Goal: Task Accomplishment & Management: Manage account settings

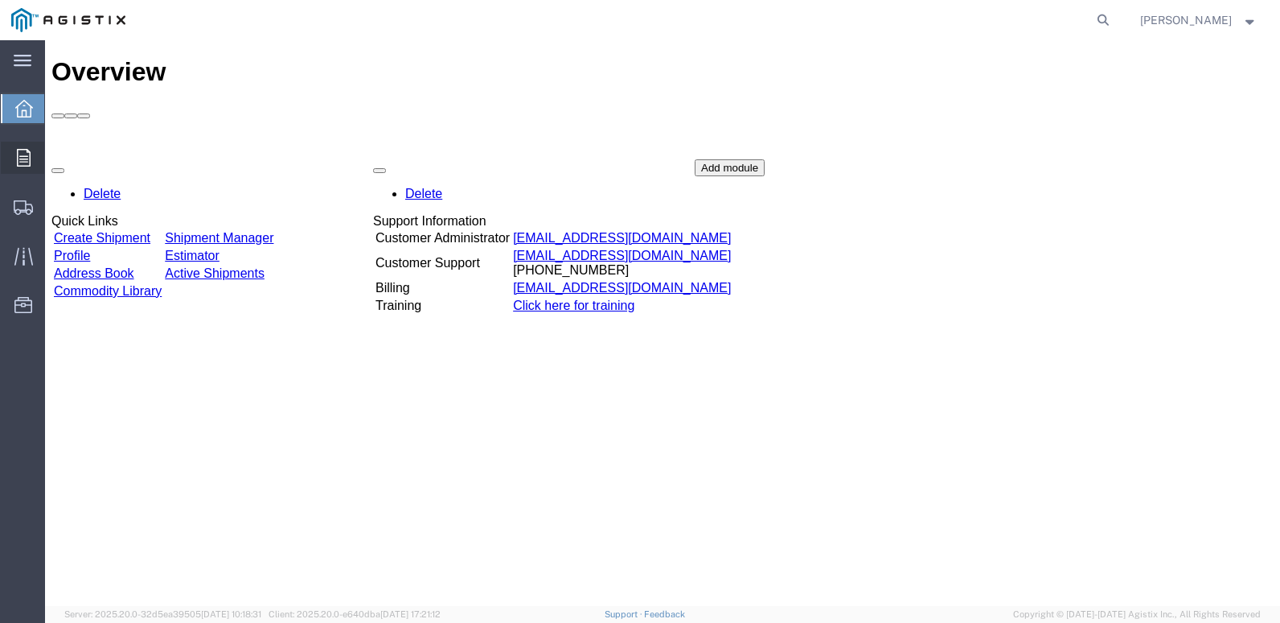
click at [55, 147] on span "Orders" at bounding box center [49, 158] width 11 height 32
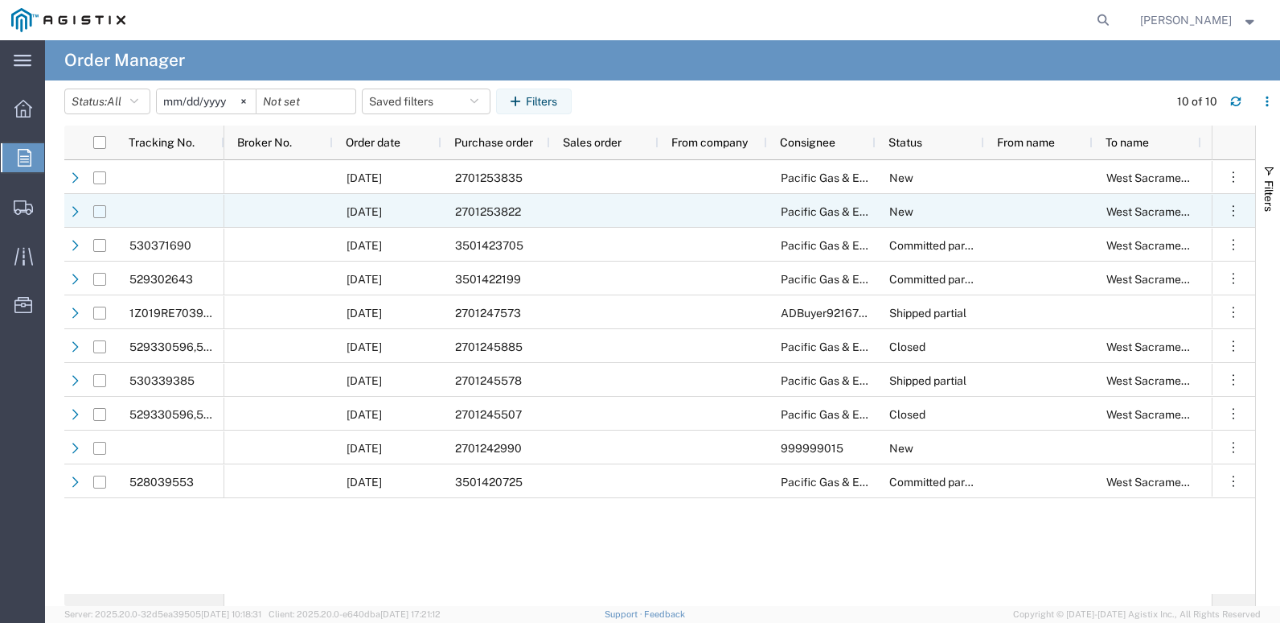
click at [102, 215] on input "Press Space to toggle row selection (unchecked)" at bounding box center [99, 211] width 13 height 13
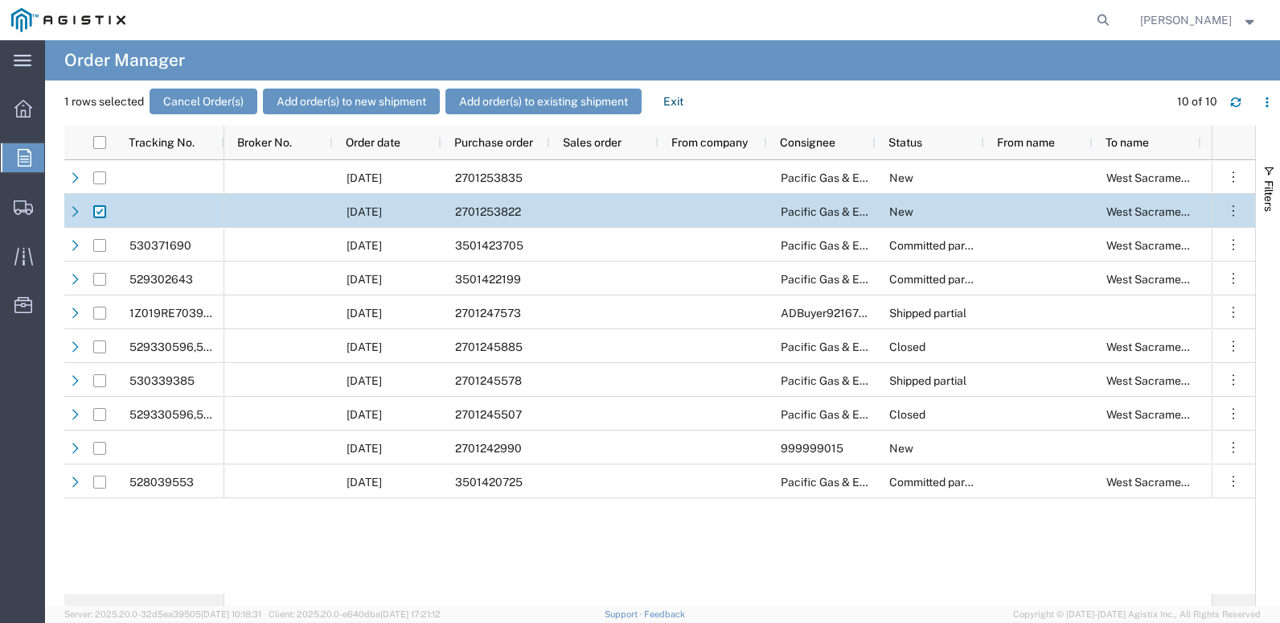
click at [102, 215] on input "Press Space to toggle row selection (checked)" at bounding box center [99, 211] width 13 height 13
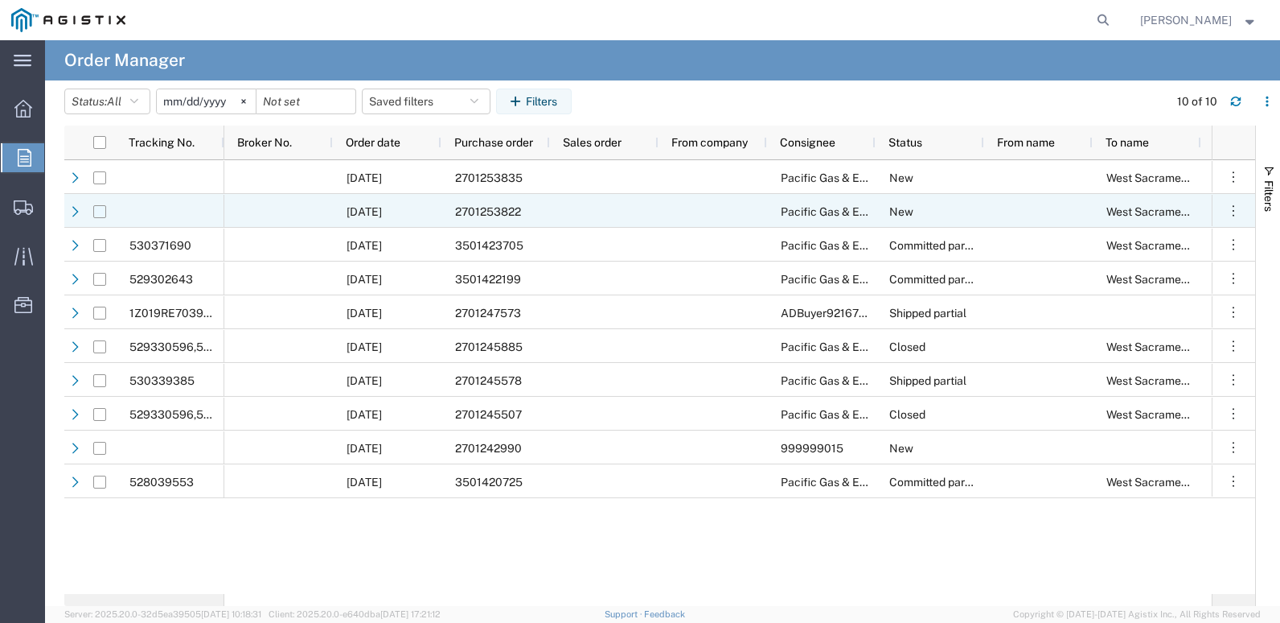
click at [102, 213] on input "Press Space to toggle row selection (unchecked)" at bounding box center [99, 211] width 13 height 13
checkbox input "true"
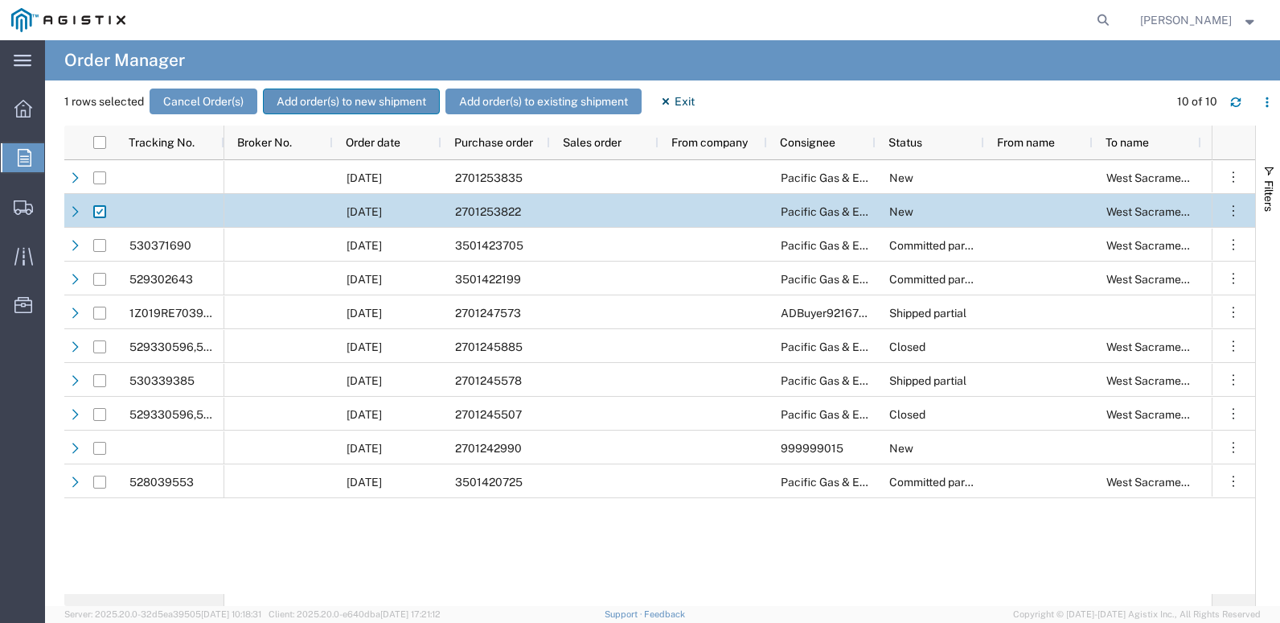
click at [385, 96] on button "Add order(s) to new shipment" at bounding box center [351, 101] width 177 height 26
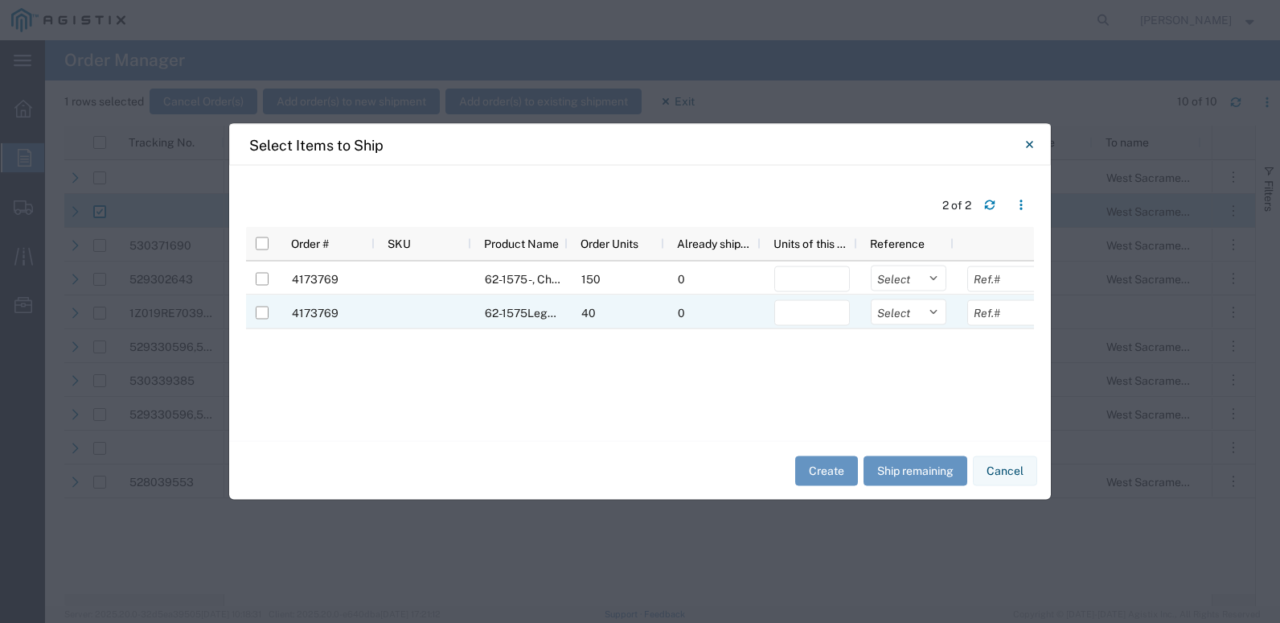
click at [269, 318] on div at bounding box center [262, 313] width 31 height 34
click at [261, 313] on input "Press Space to toggle row selection (unchecked)" at bounding box center [262, 312] width 13 height 13
checkbox input "true"
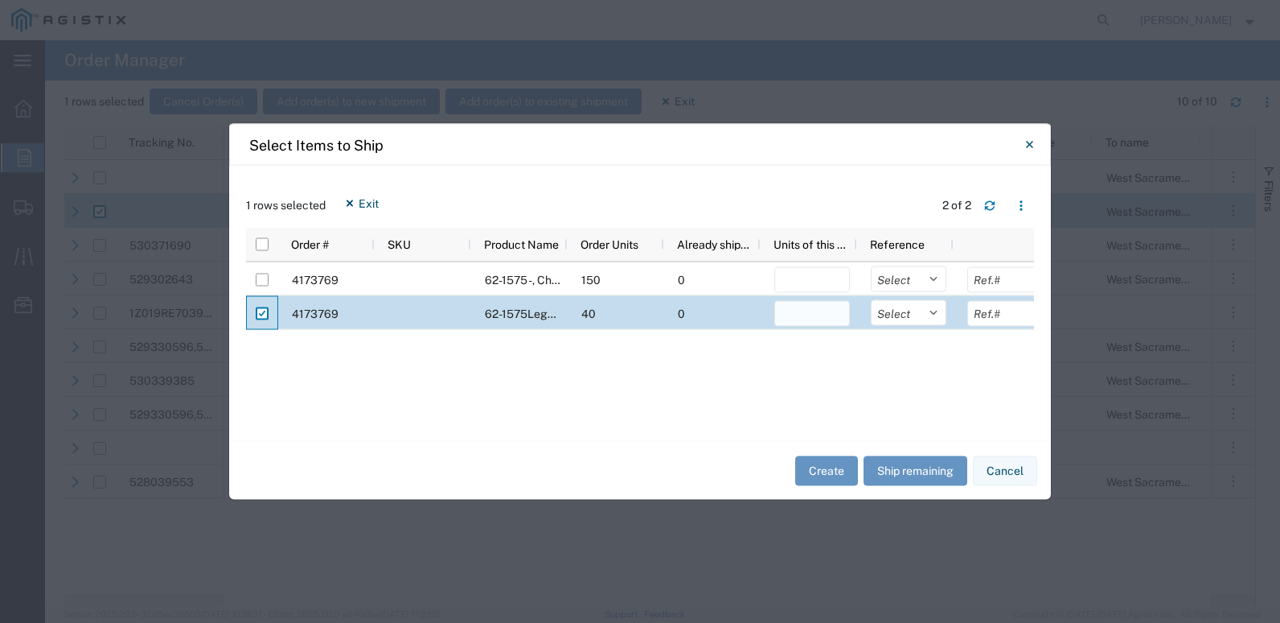
click at [820, 315] on input "number" at bounding box center [813, 314] width 76 height 26
type input "40000"
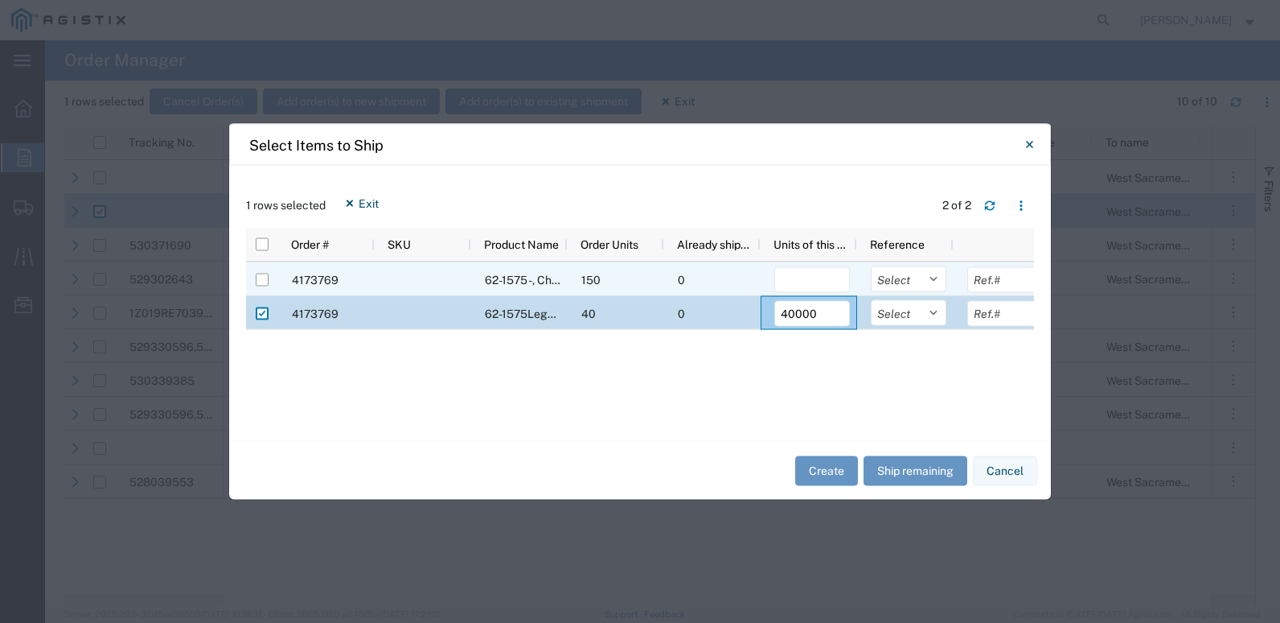
drag, startPoint x: 262, startPoint y: 277, endPoint x: 269, endPoint y: 284, distance: 9.1
click at [262, 277] on input "Press Space to toggle row selection (unchecked)" at bounding box center [262, 279] width 13 height 13
checkbox input "true"
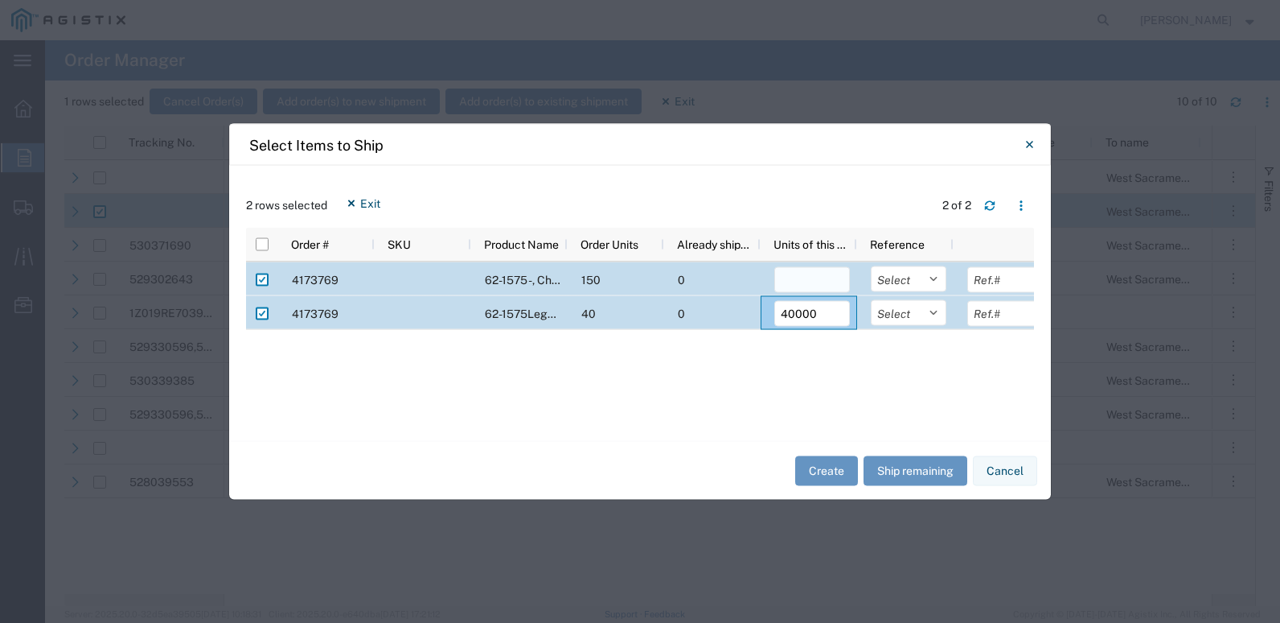
click at [789, 281] on input "number" at bounding box center [813, 280] width 76 height 26
type input "75000"
click at [827, 454] on button "Create" at bounding box center [826, 470] width 63 height 30
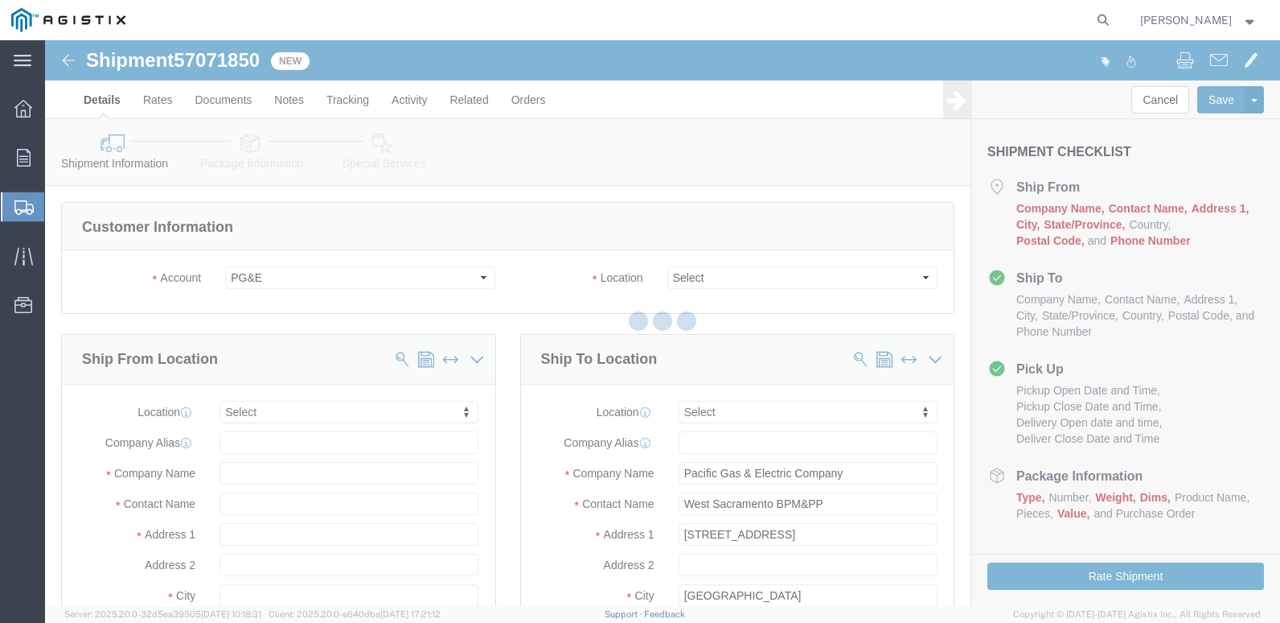
select select
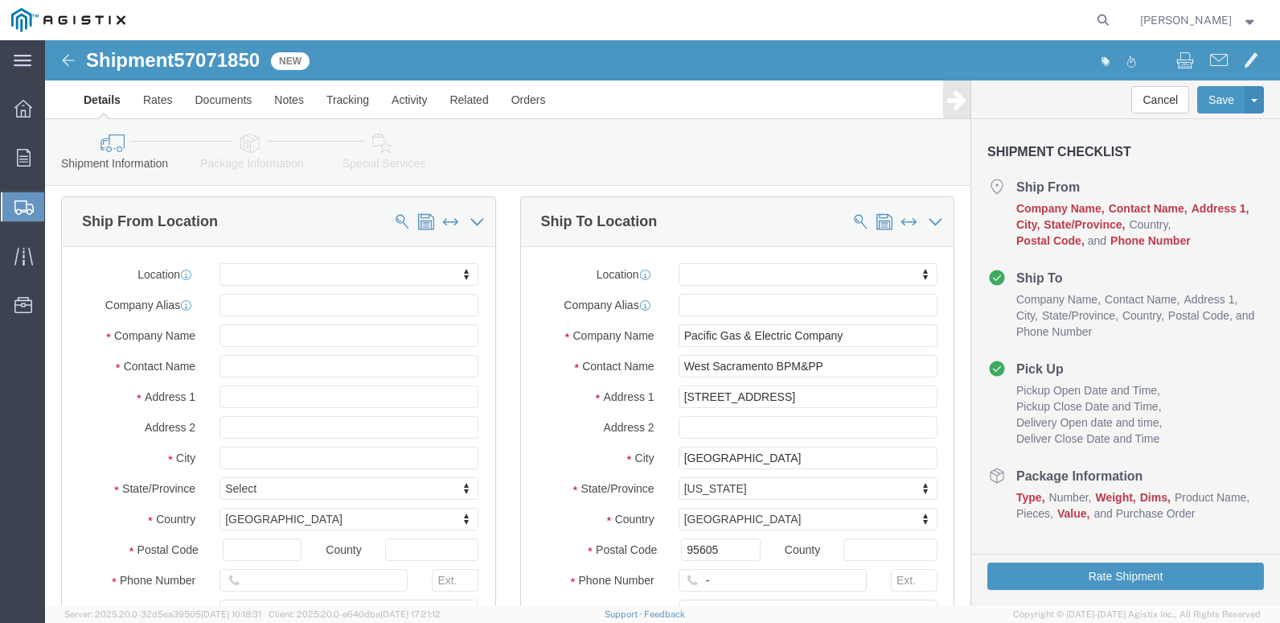
scroll to position [80, 0]
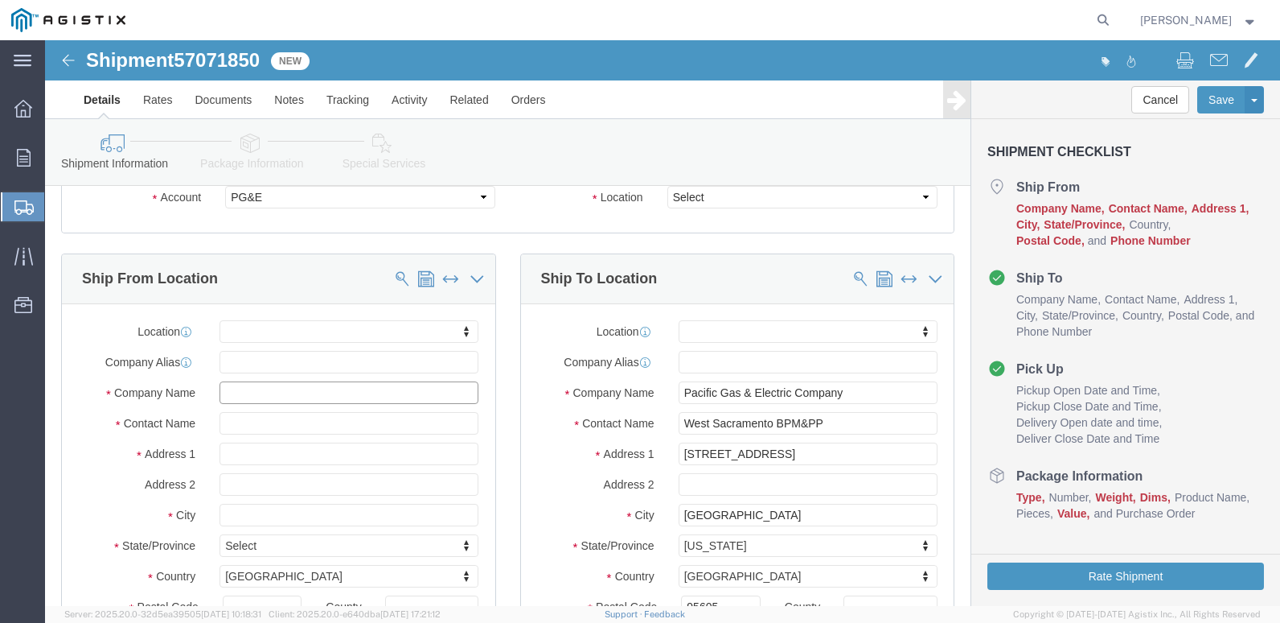
click input "text"
type input "cenv"
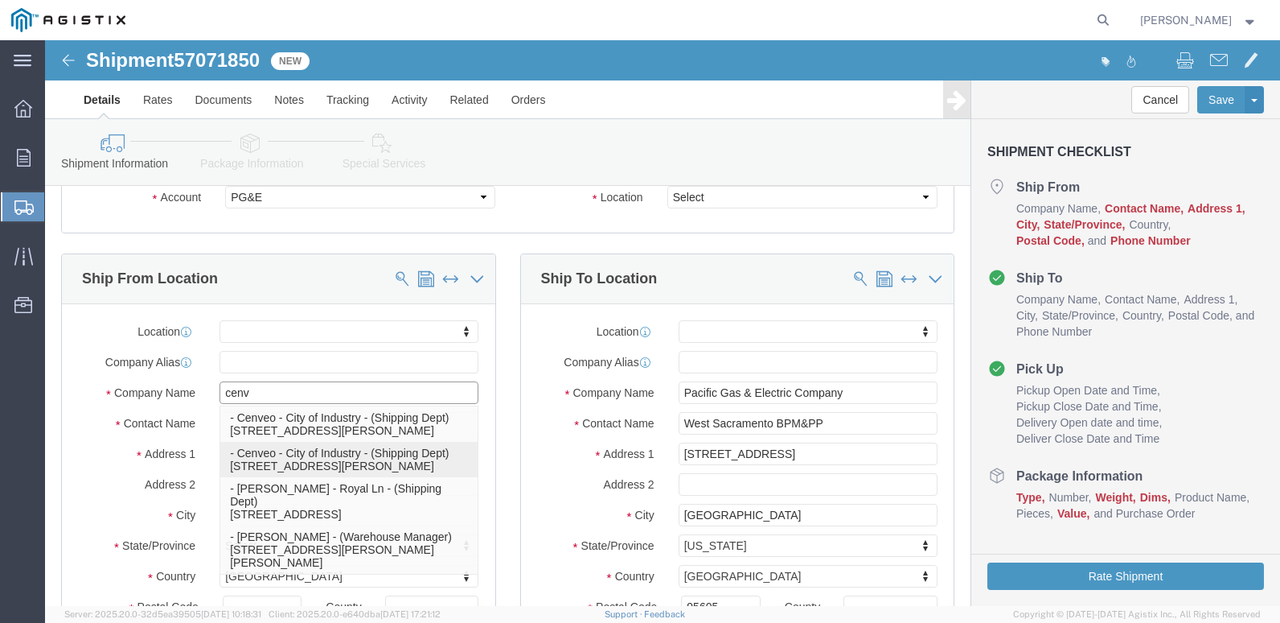
click p "- Cenveo - City of Industry - (Shipping Dept) [STREET_ADDRESS][PERSON_NAME]"
select select "CA"
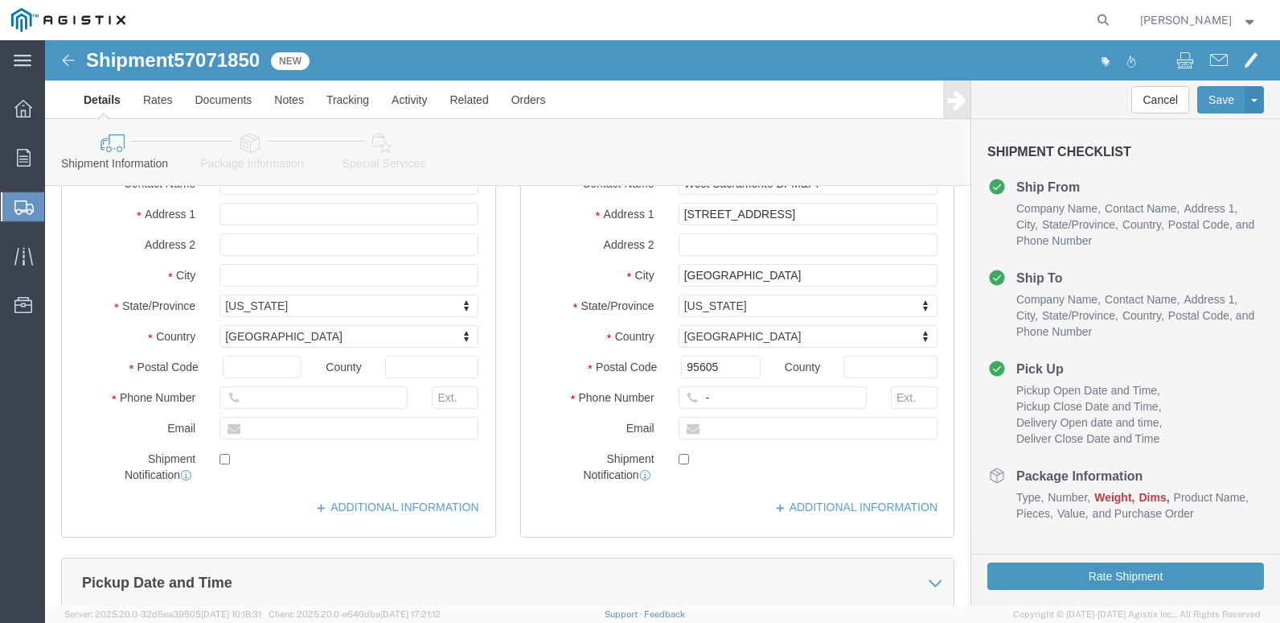
scroll to position [322, 0]
type input "Cenveo - City of Industry"
click input "-"
type input "[PHONE_NUMBER]"
drag, startPoint x: 672, startPoint y: 388, endPoint x: 686, endPoint y: 391, distance: 14.0
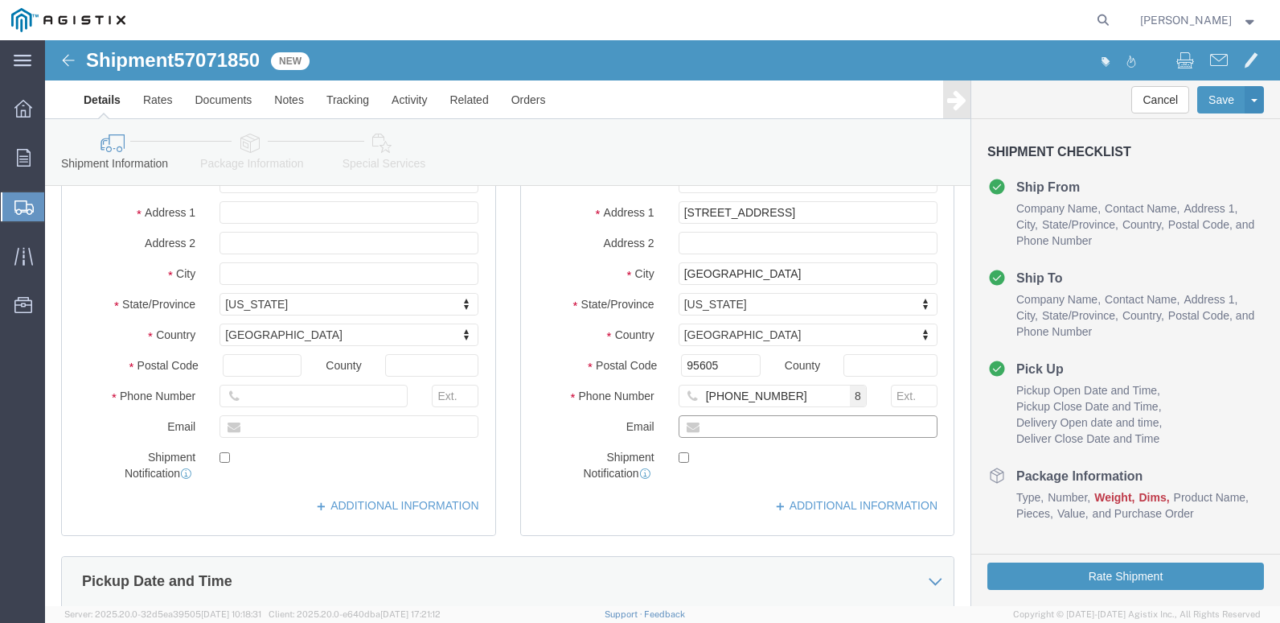
click input "text"
type input "[PERSON_NAME][EMAIL_ADDRESS][PERSON_NAME][DOMAIN_NAME]"
click label
click input "checkbox"
click label
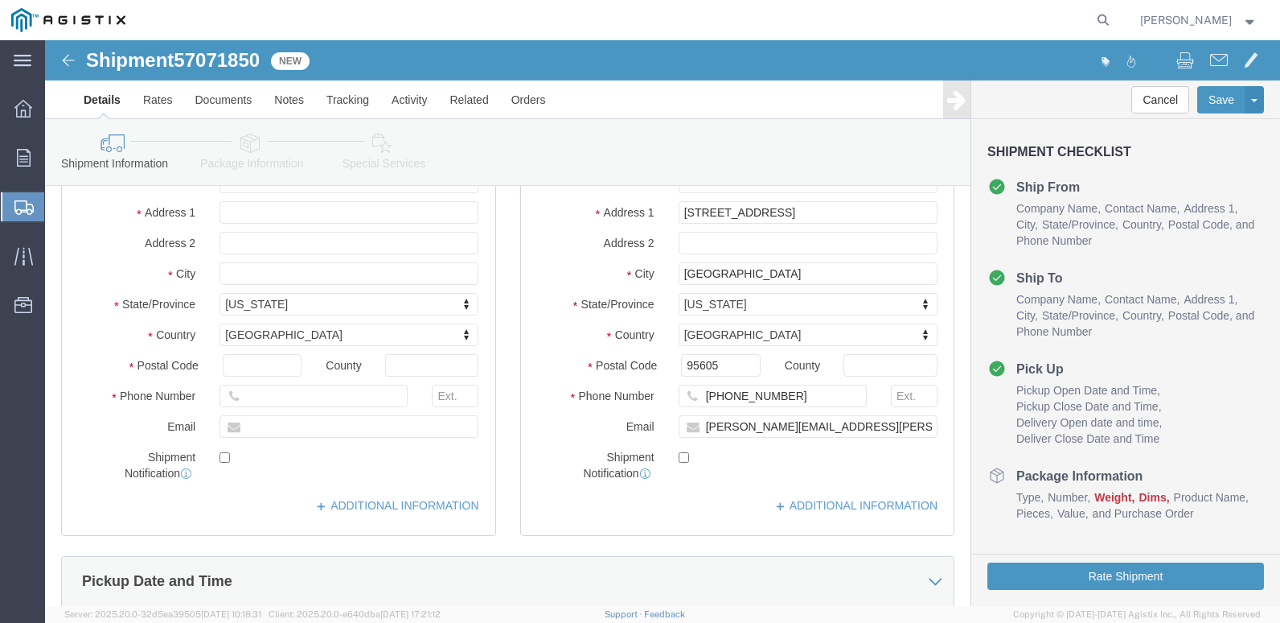
click input "checkbox"
checkbox input "true"
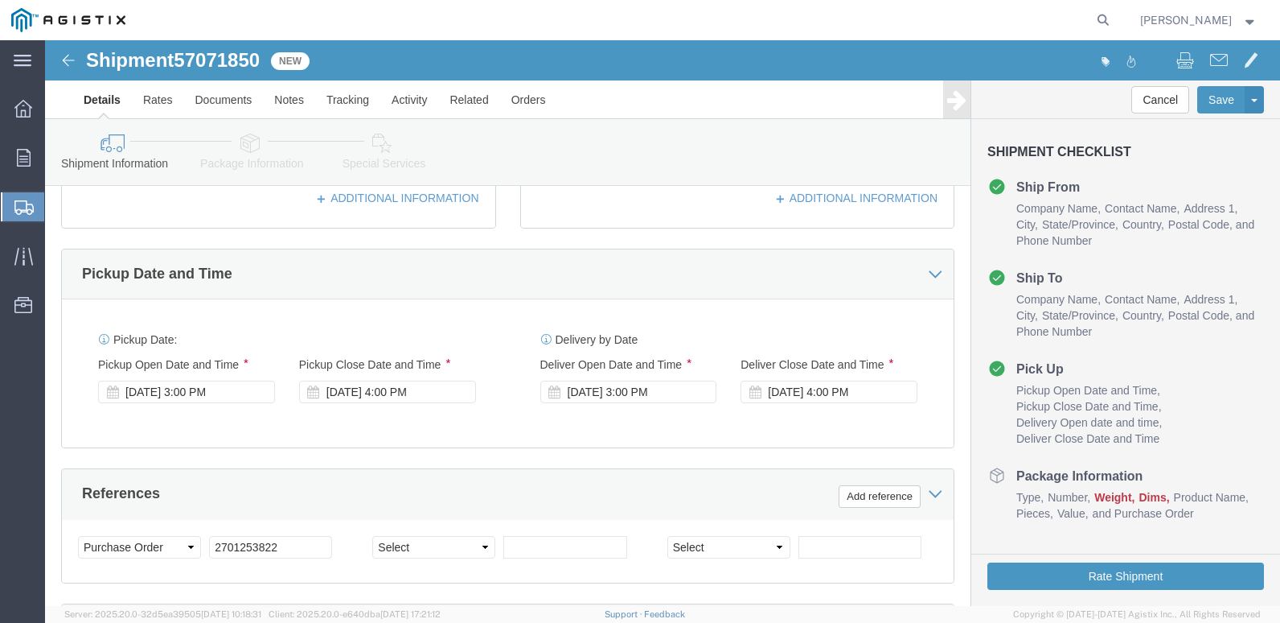
scroll to position [643, 0]
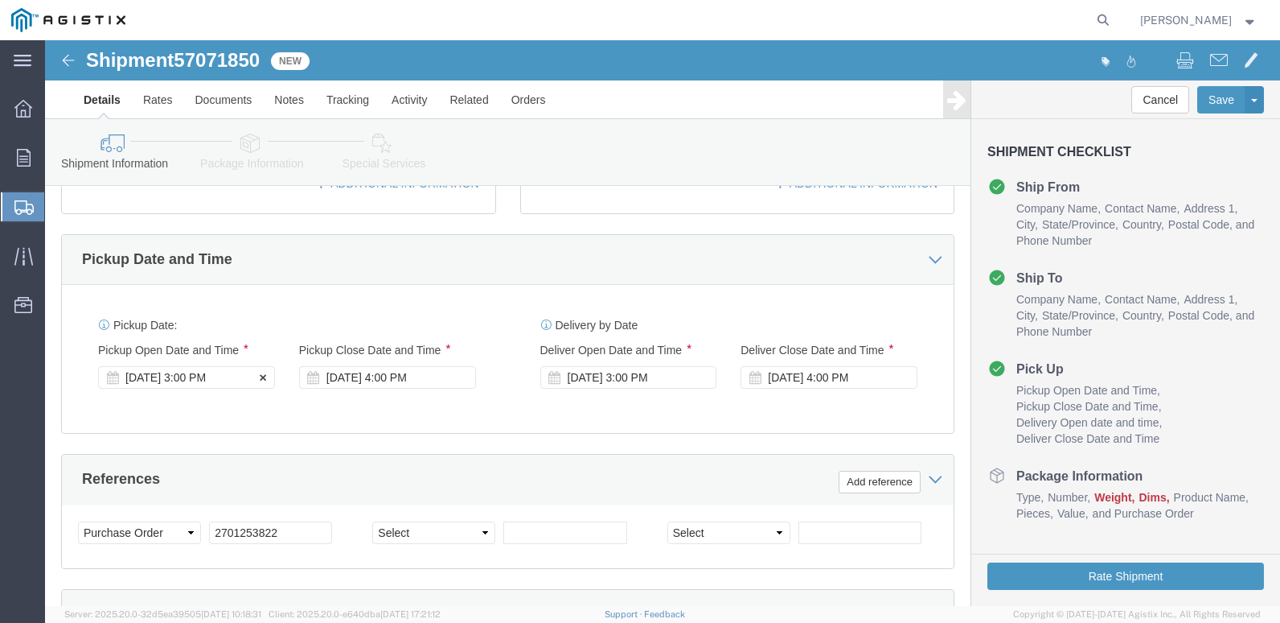
click div "[DATE] 3:00 PM"
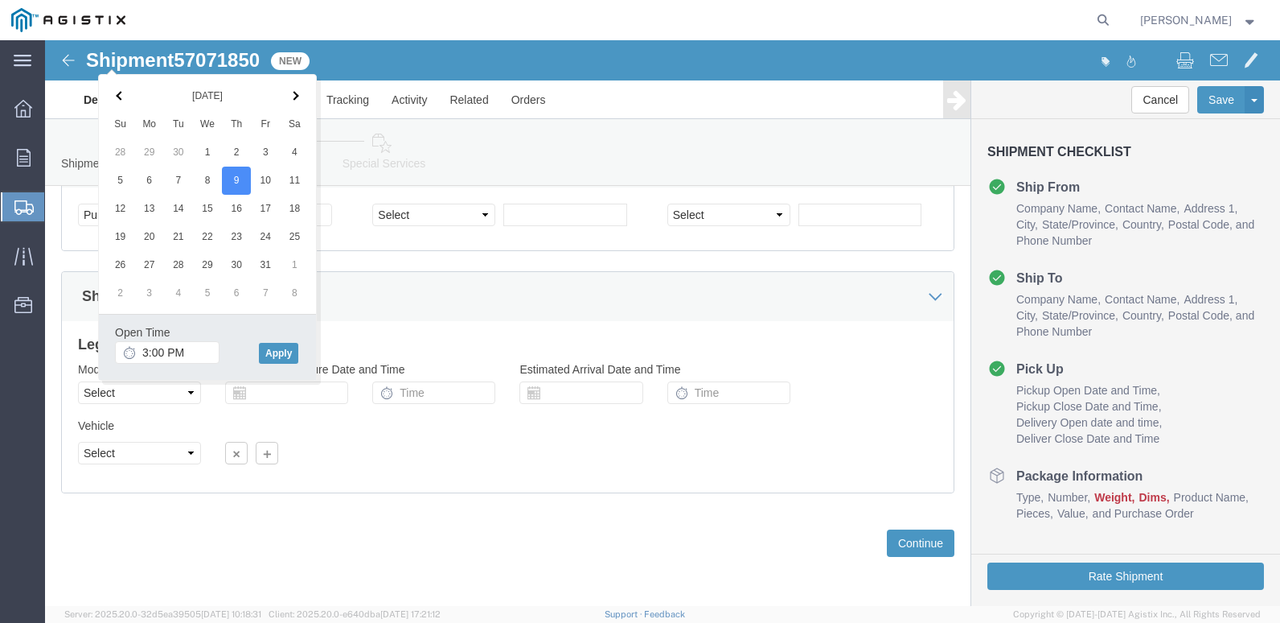
click icon
click input "3:00 PM"
type input "11:00 AM"
click button "Apply"
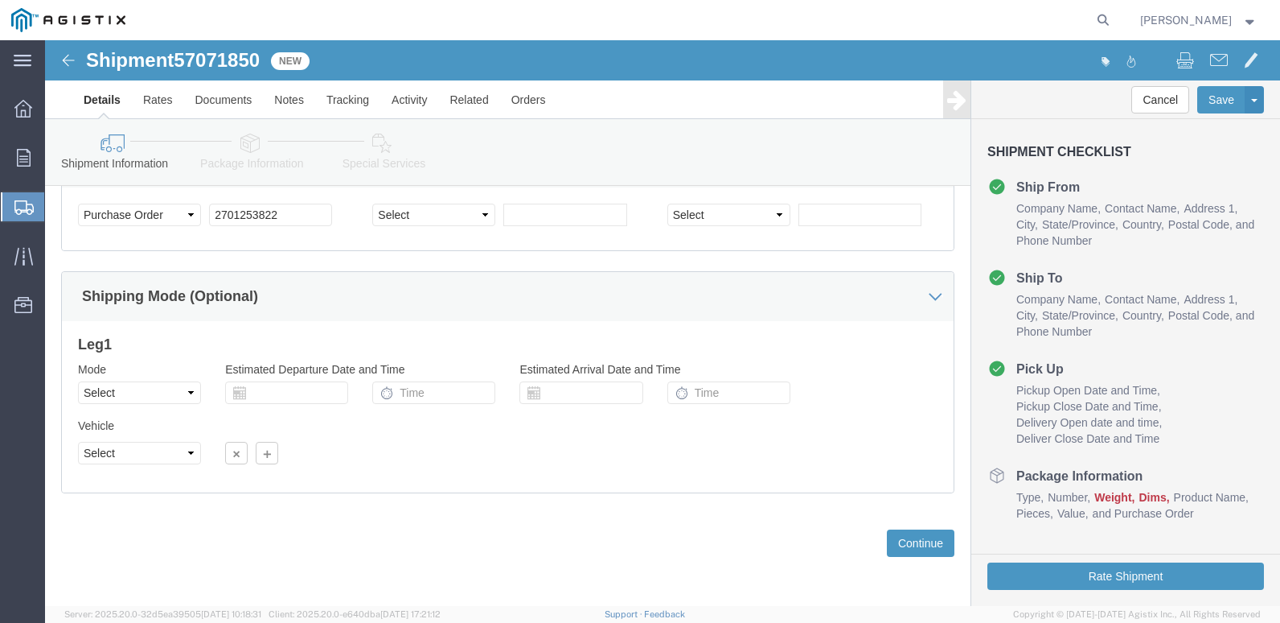
click div "Leg 1 Mode Select Air Less than Truckload Multi-Leg Ocean Freight Rail Small Pa…"
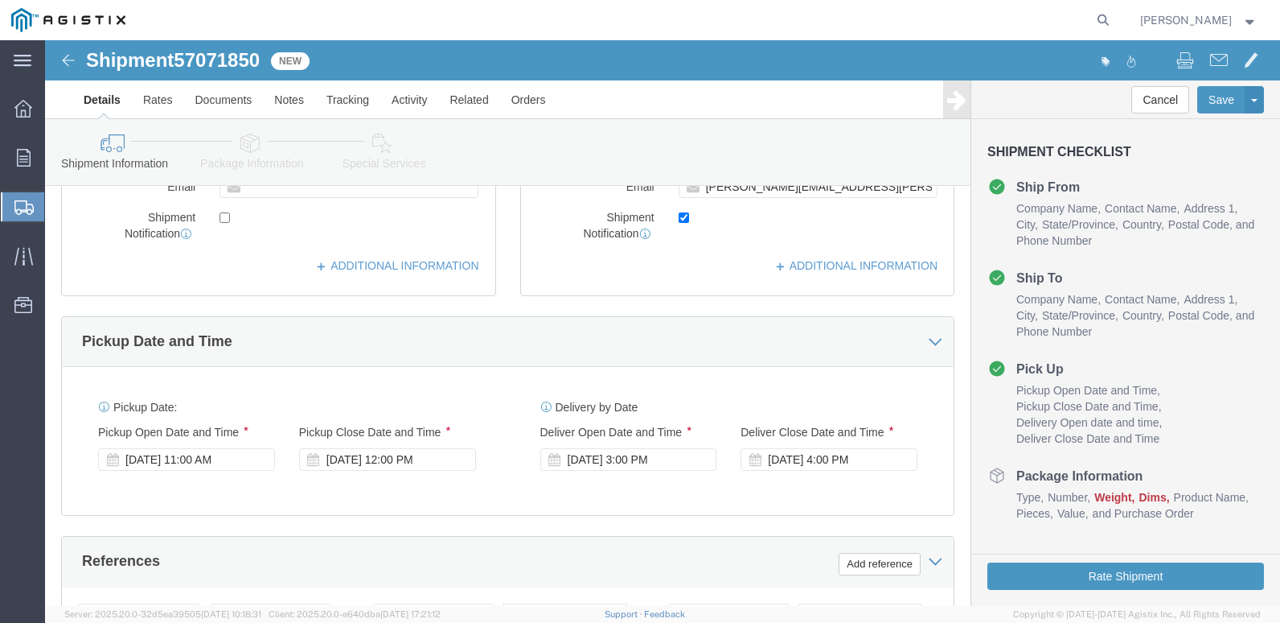
scroll to position [559, 0]
click div "[DATE] 12:00 PM"
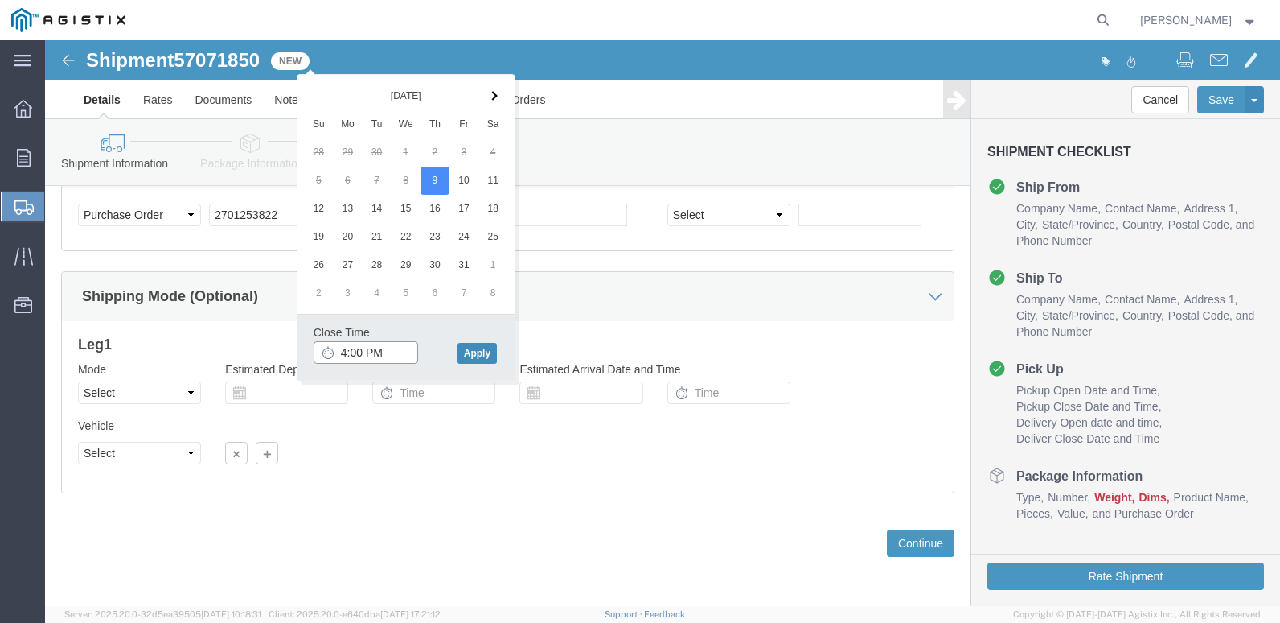
type input "4:00 PM"
click button "Apply"
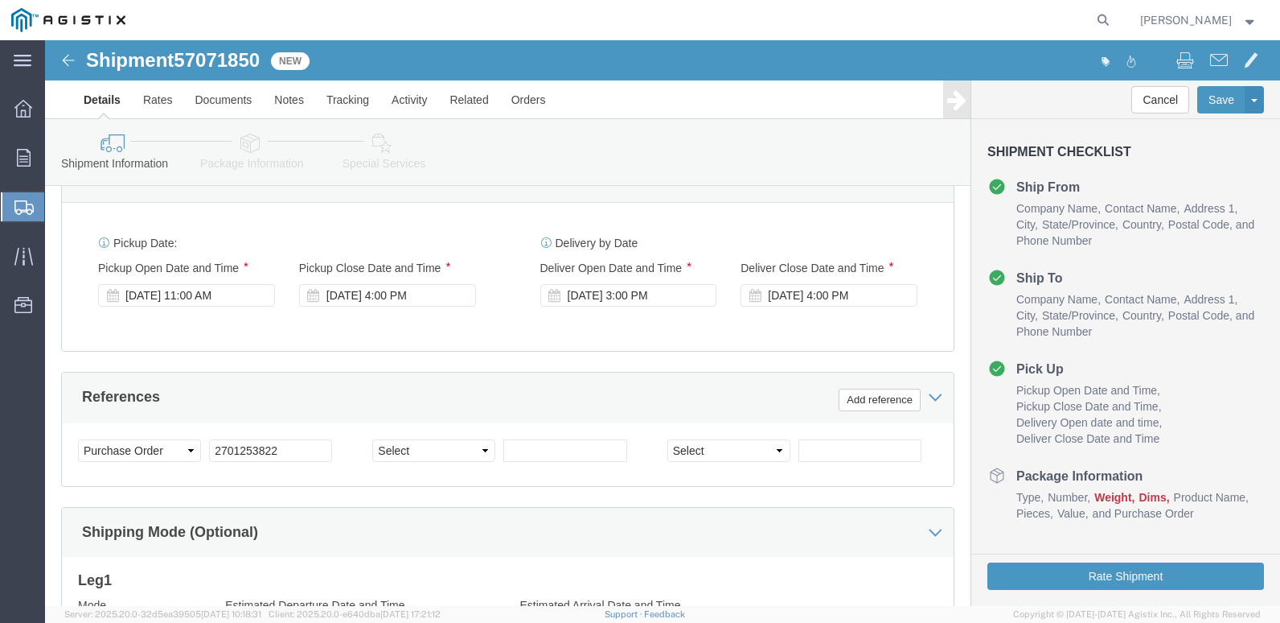
scroll to position [720, 0]
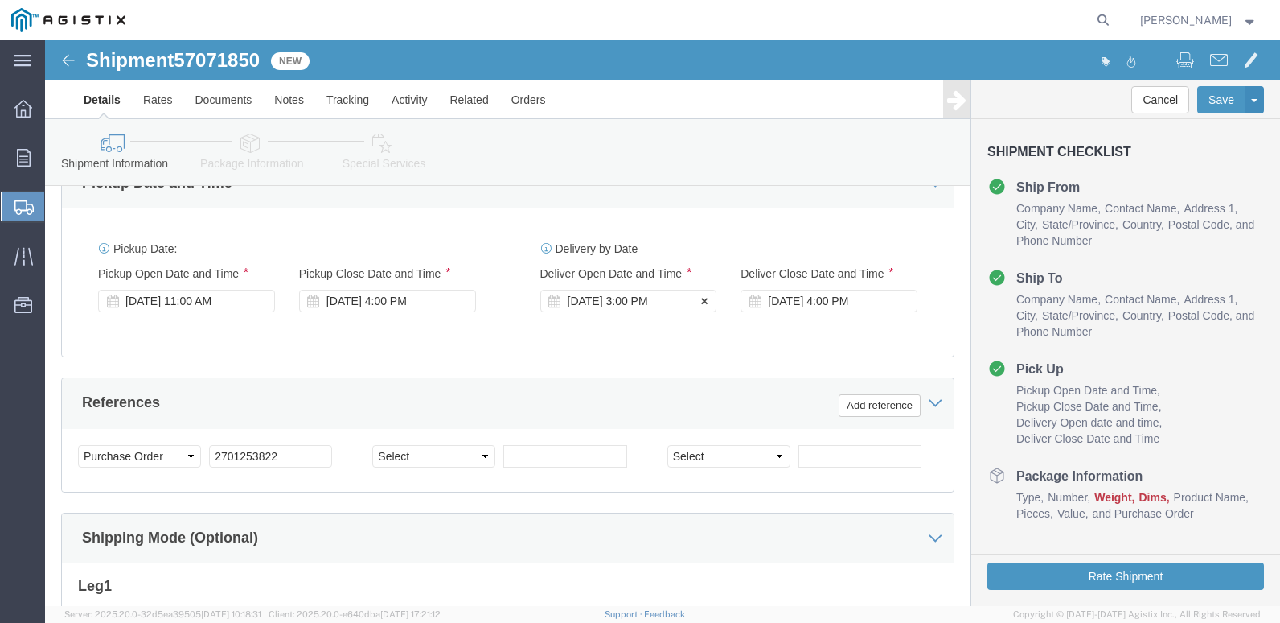
click div "[DATE] 3:00 PM"
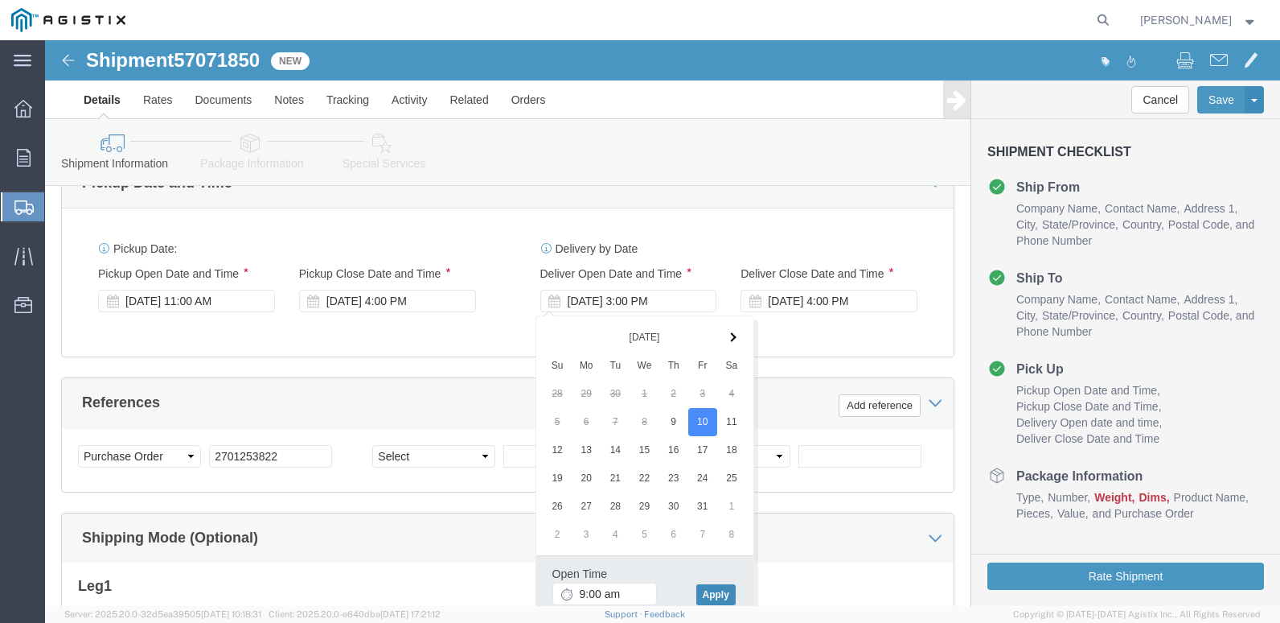
type input "9:00 AM"
click button "Apply"
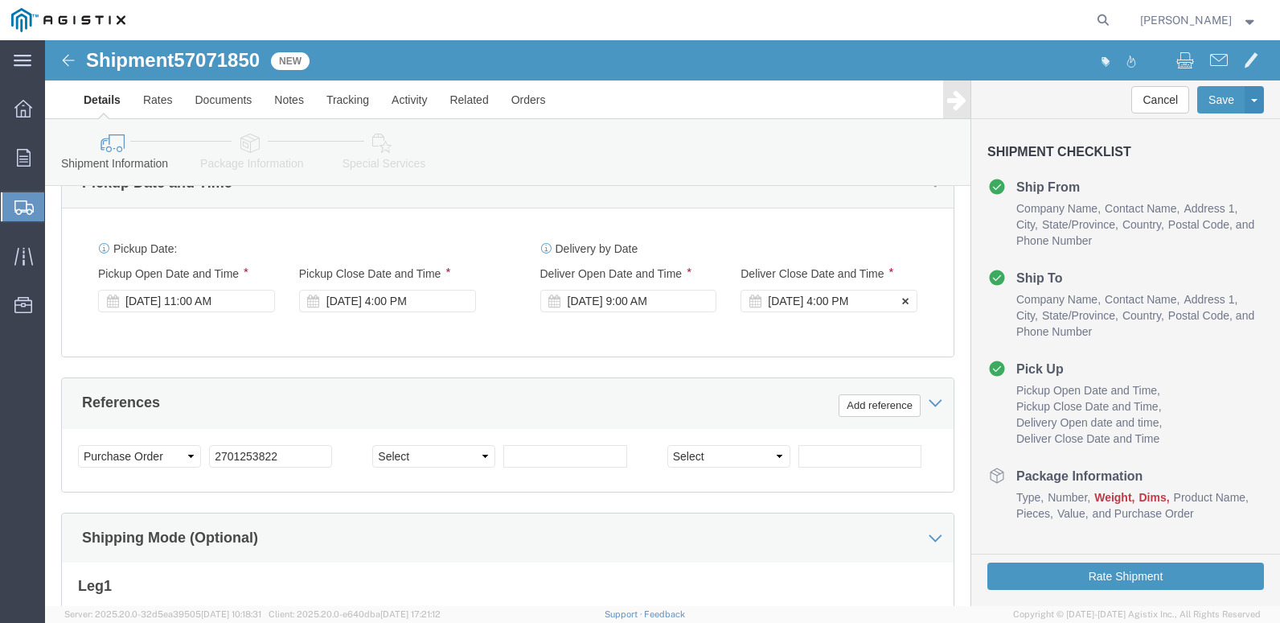
click div "[DATE] 4:00 PM"
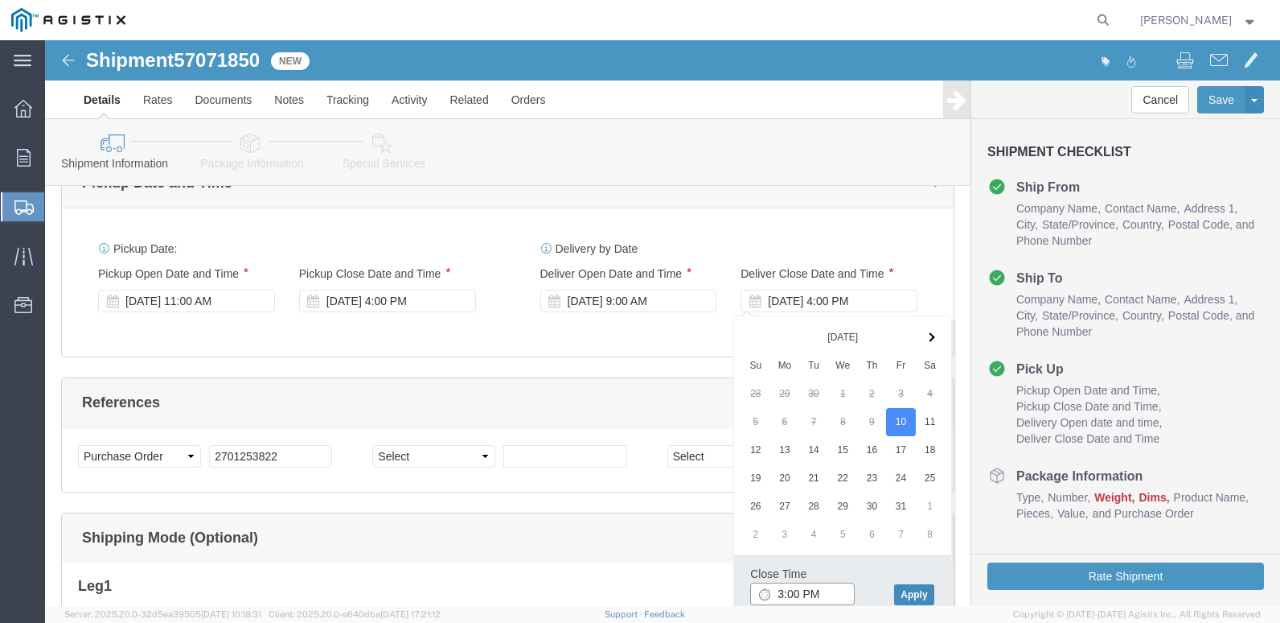
type input "3:00 PM"
click button "Apply"
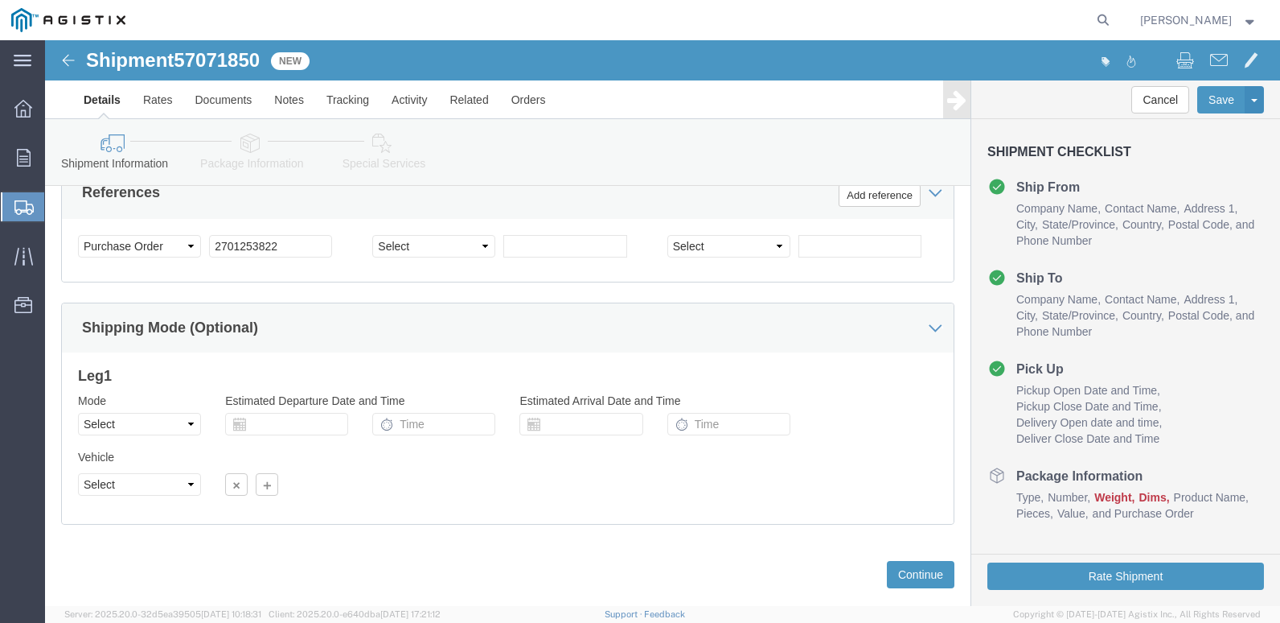
scroll to position [961, 0]
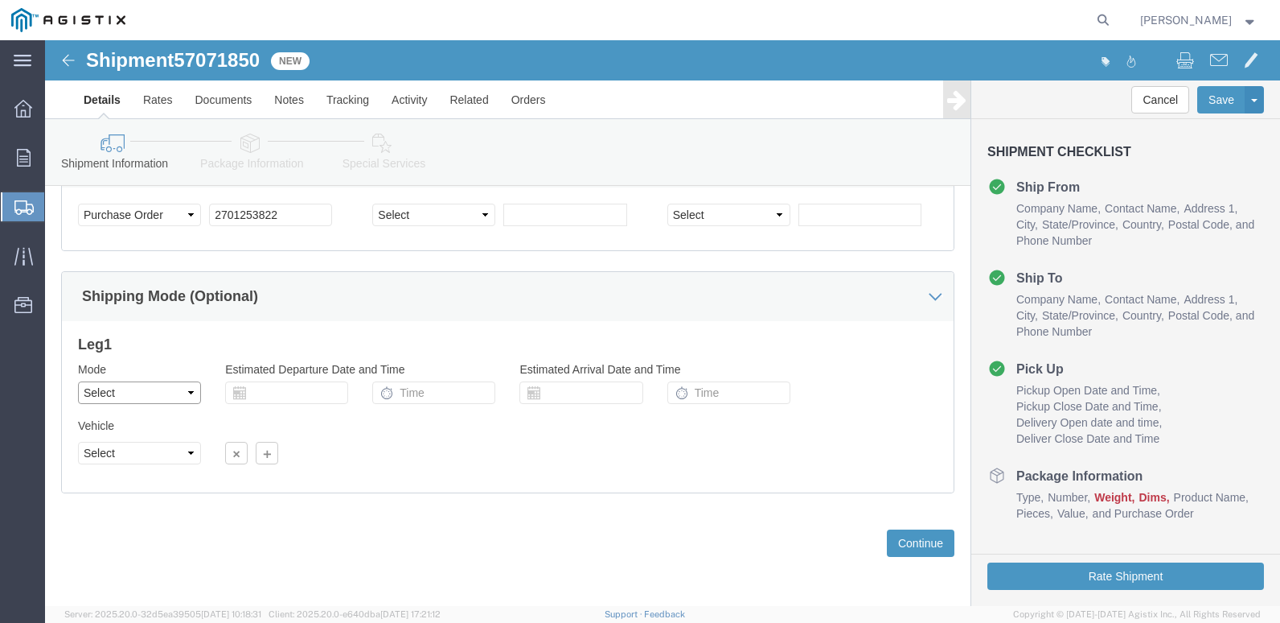
click select "Select Air Less than Truckload Multi-Leg Ocean Freight Rail Small Parcel Truckl…"
select select "TL"
click select "Select Air Less than Truckload Multi-Leg Ocean Freight Rail Small Parcel Truckl…"
click select "Select 1-Ton (PSS) 10 Wheel 10 Yard Dump Truck 20 Yard Dump Truck Bobtail Botto…"
select select "COTR"
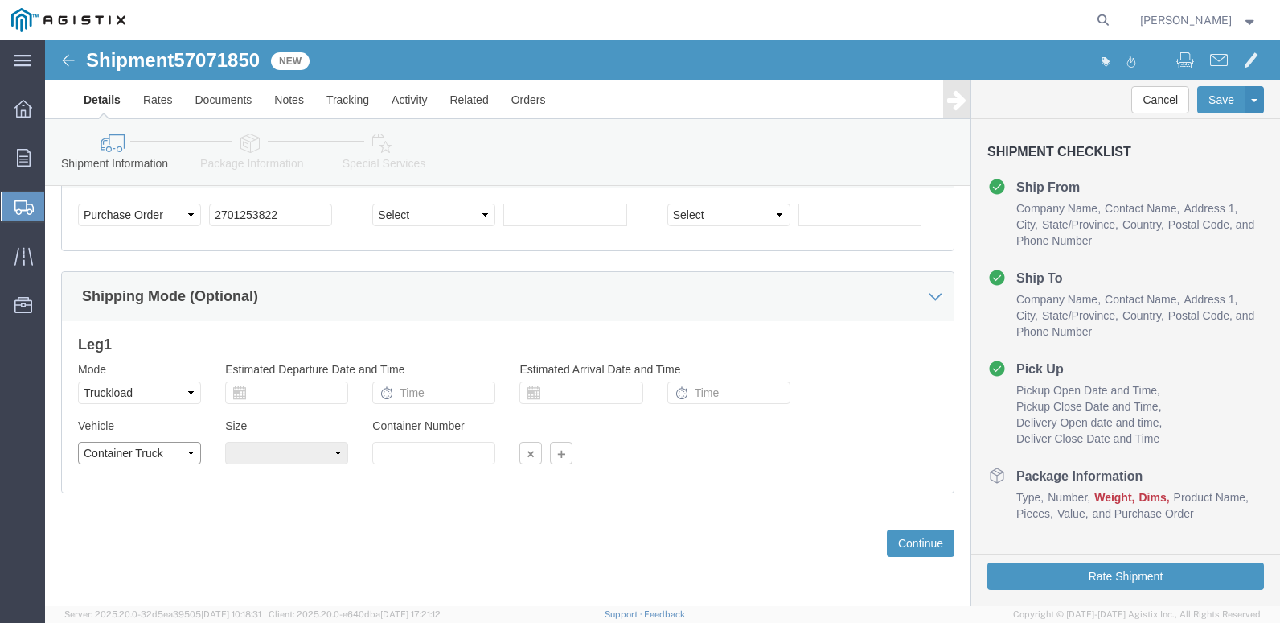
click select "Select 1-Ton (PSS) 10 Wheel 10 Yard Dump Truck 20 Yard Dump Truck Bobtail Botto…"
click select "Select 40 Feet 20 Feet 45 Feet 35 Feet 28 Feet 53 Feet 48 Feet"
select select "53FT"
click select "Select 40 Feet 20 Feet 45 Feet 35 Feet 28 Feet 53 Feet 48 Feet"
click button "Continue"
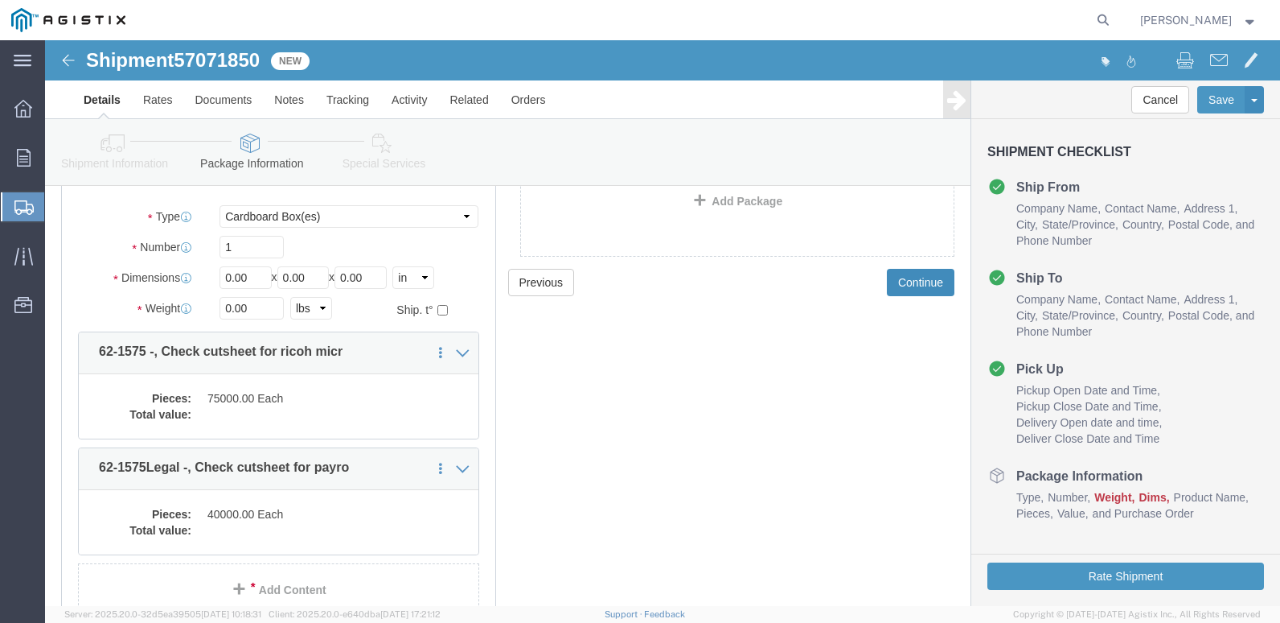
scroll to position [225, 0]
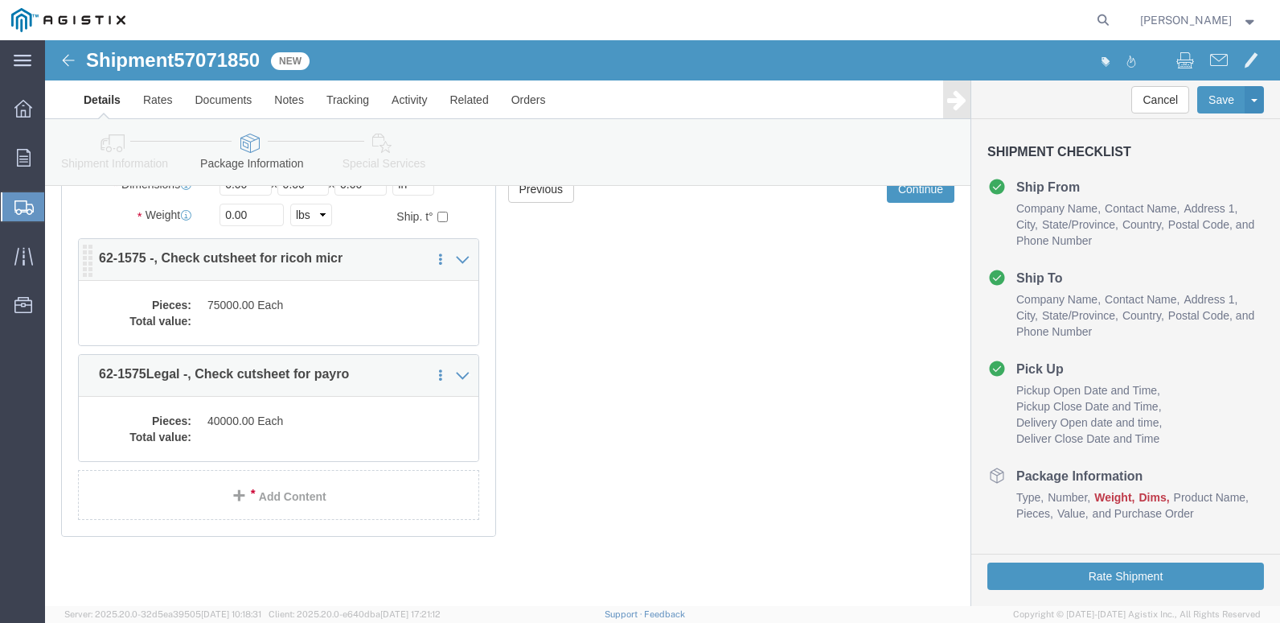
click dd "75000.00 Each"
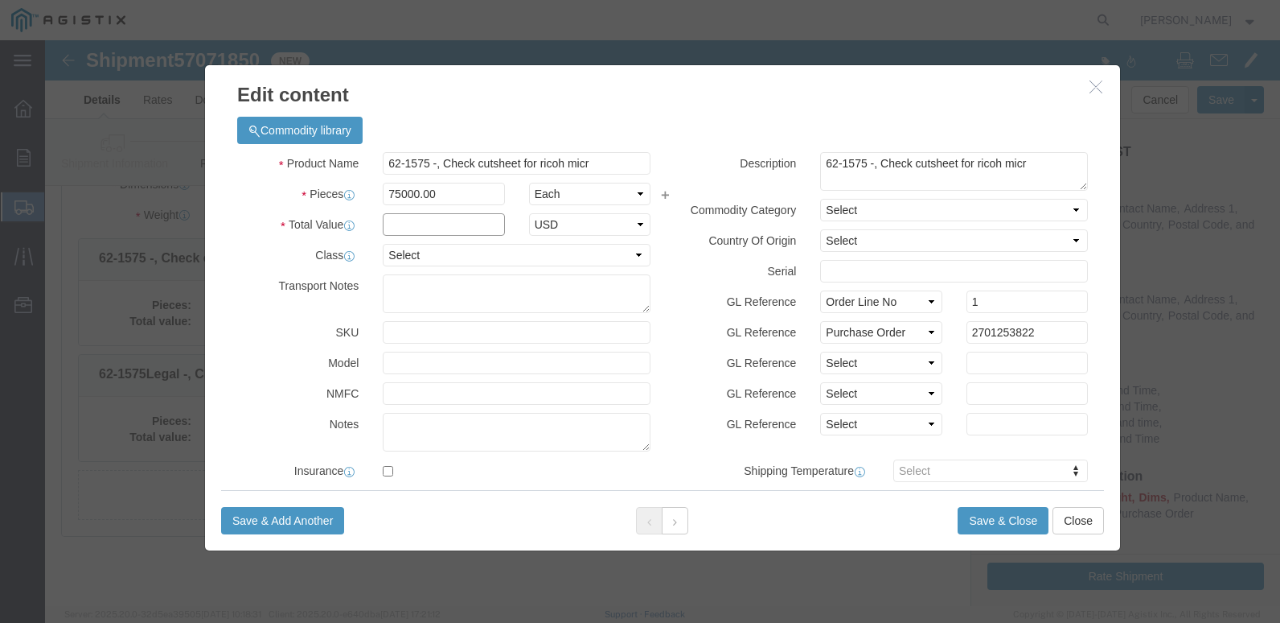
click input "text"
type input "1.00"
click select "Select 50 55 60 65 70 85 92.5 100 125 175 250 300 400"
select select "70"
click select "Select 50 55 60 65 70 85 92.5 100 125 175 250 300 400"
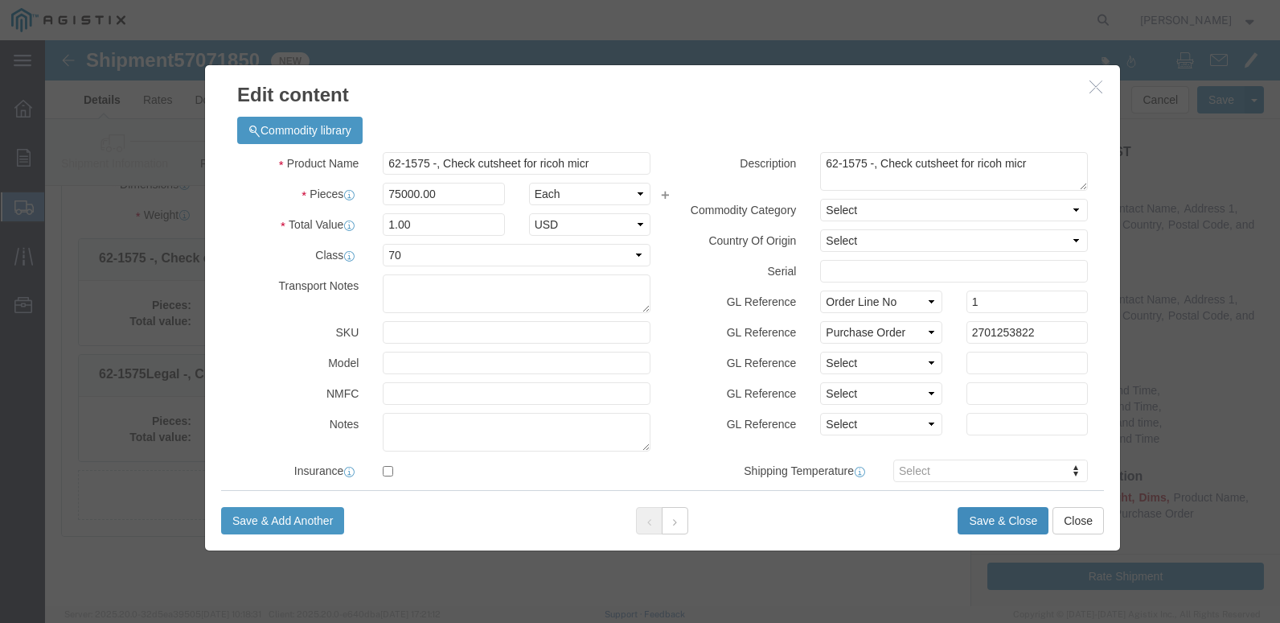
click button "Save & Close"
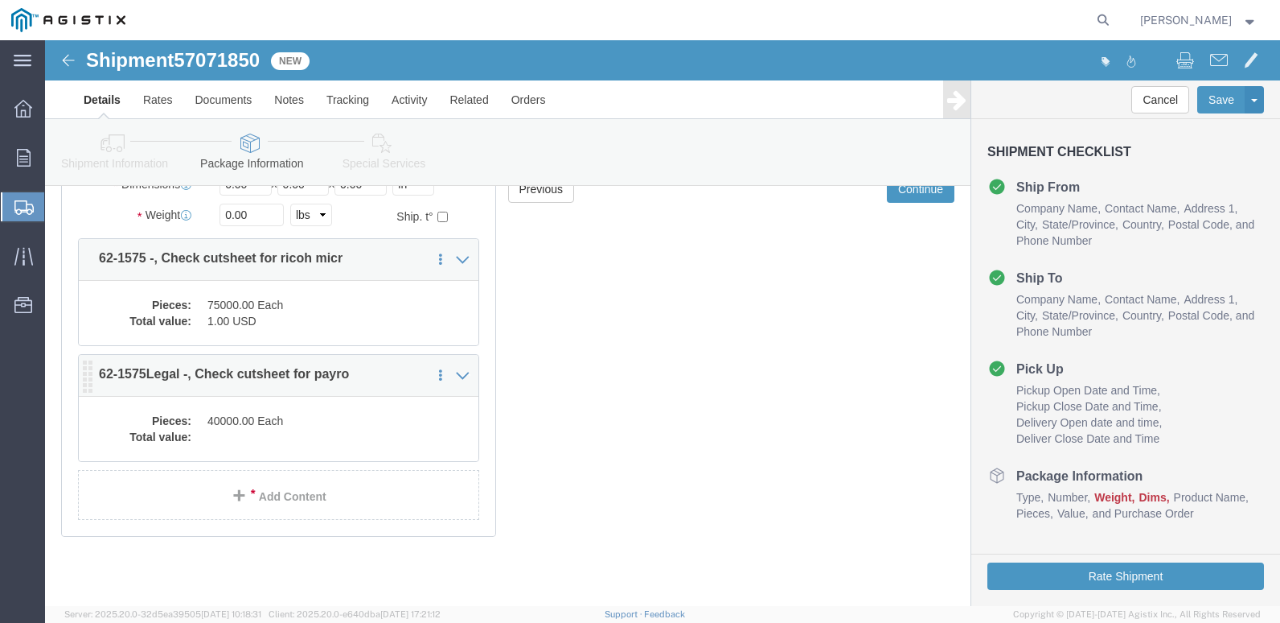
click dd "40000.00 Each"
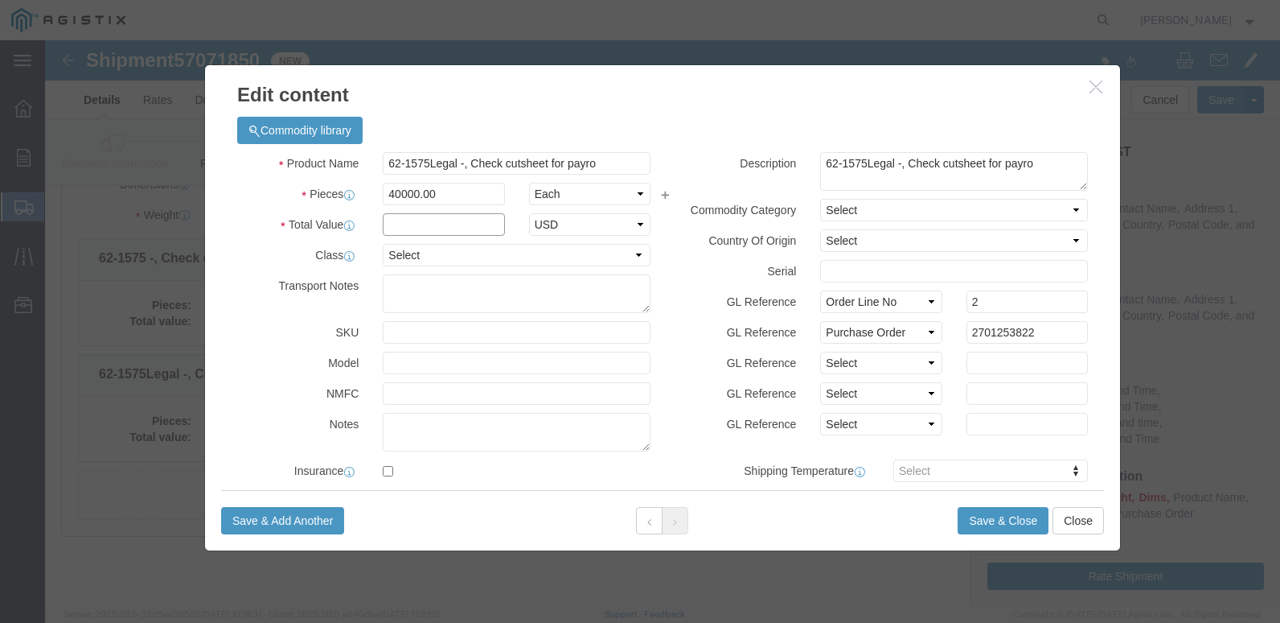
click input "text"
type input "1.00"
drag, startPoint x: 590, startPoint y: 217, endPoint x: 560, endPoint y: 214, distance: 29.9
click select "Select 50 55 60 65 70 85 92.5 100 125 175 250 300 400"
select select "70"
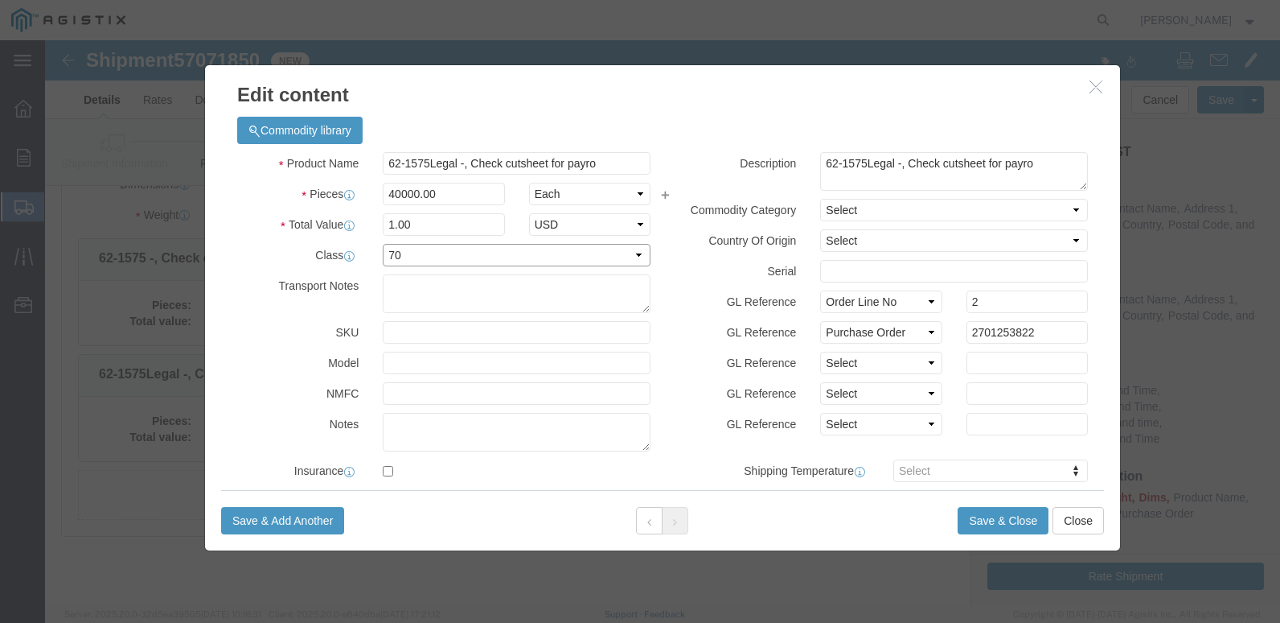
click select "Select 50 55 60 65 70 85 92.5 100 125 175 250 300 400"
click button "Save & Close"
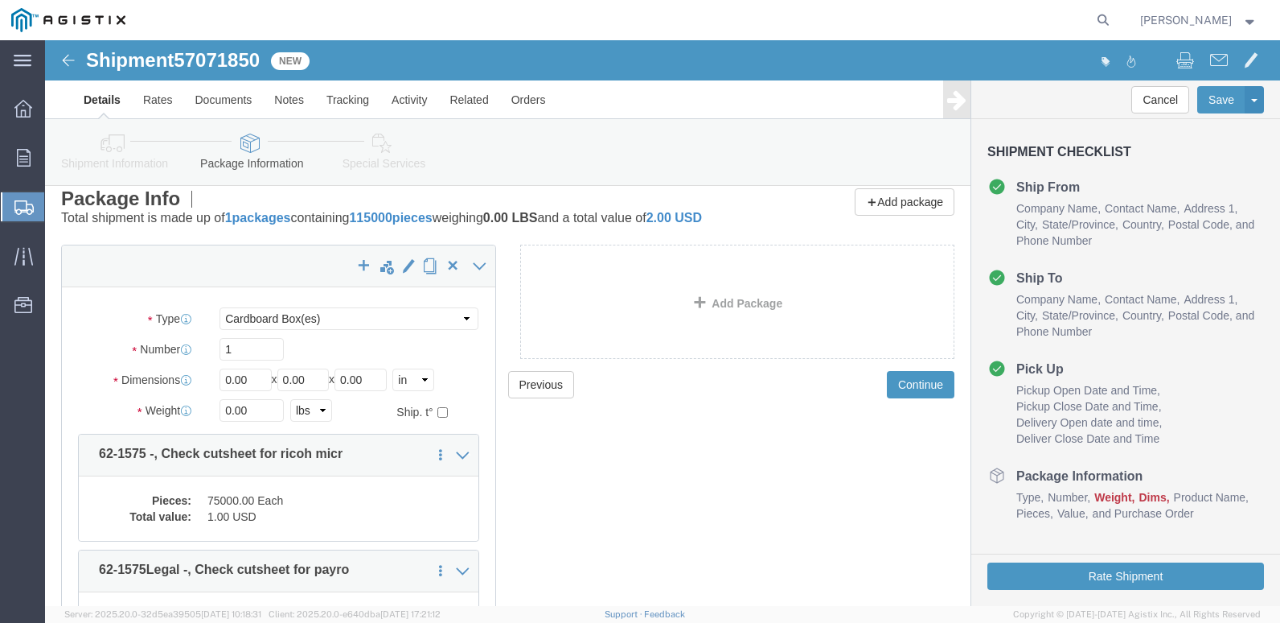
scroll to position [0, 0]
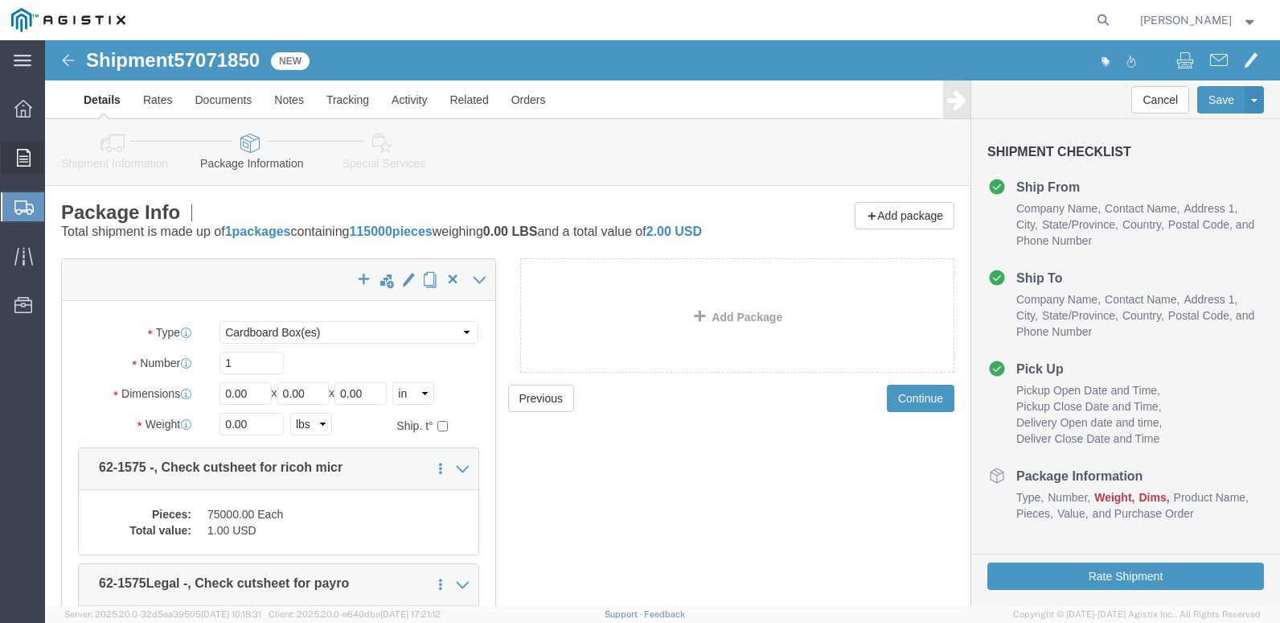
click at [55, 152] on span "Orders" at bounding box center [49, 158] width 11 height 32
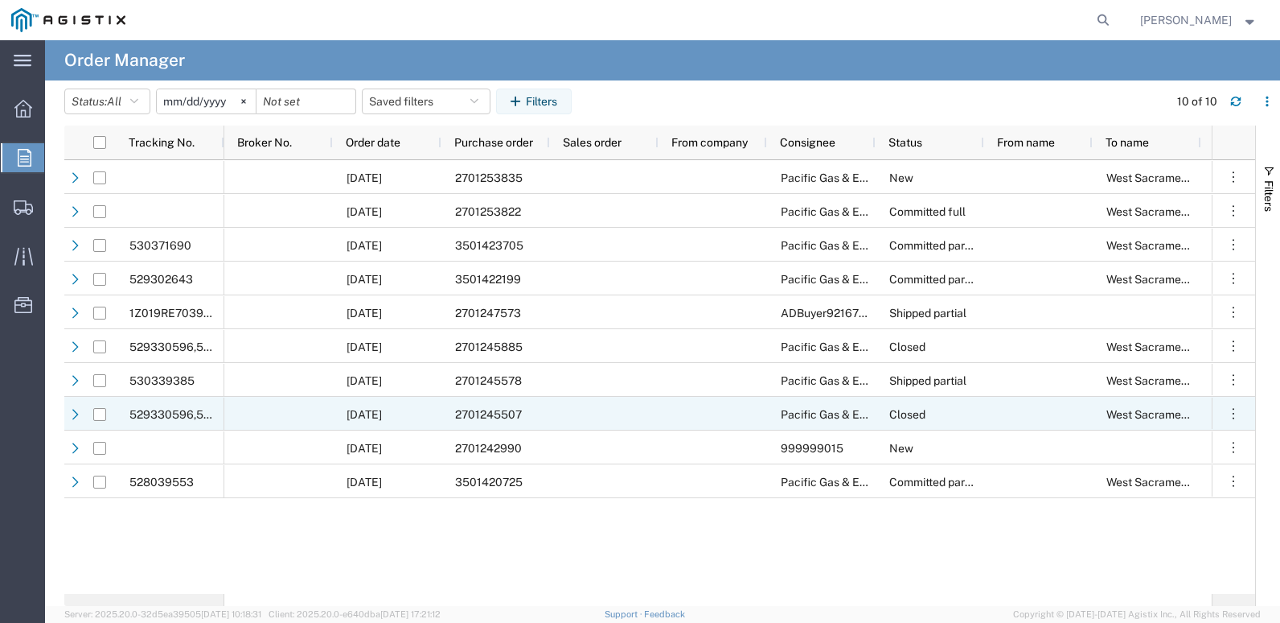
click at [111, 418] on div at bounding box center [99, 414] width 31 height 34
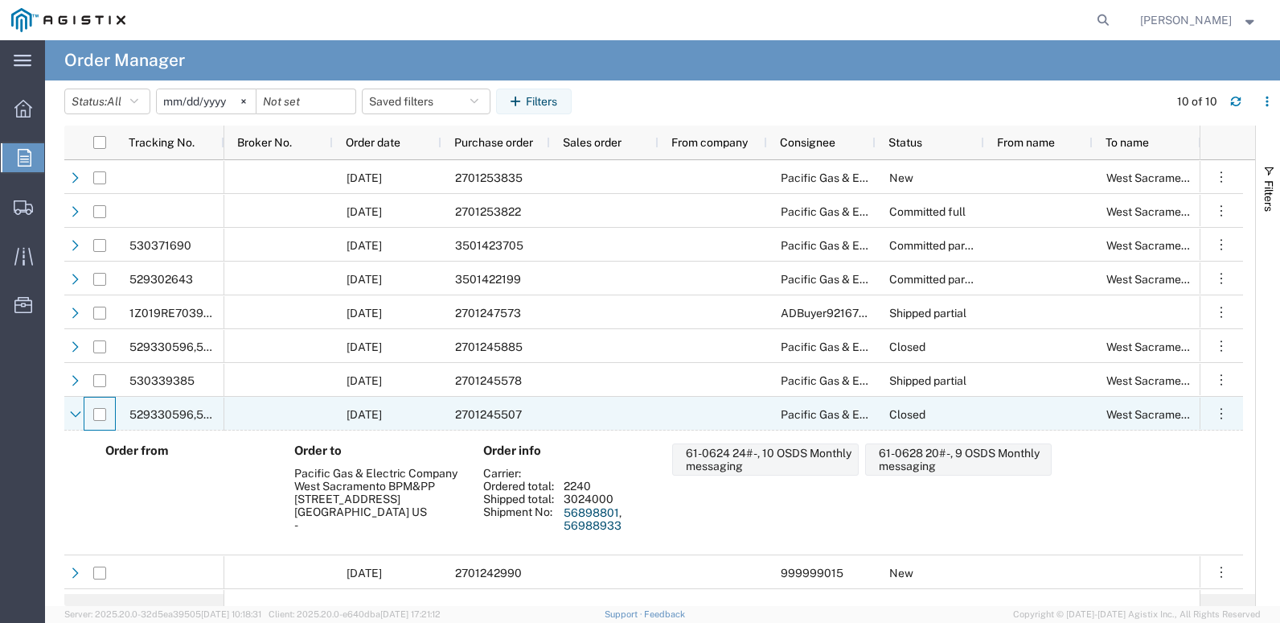
click at [107, 415] on div at bounding box center [99, 414] width 31 height 34
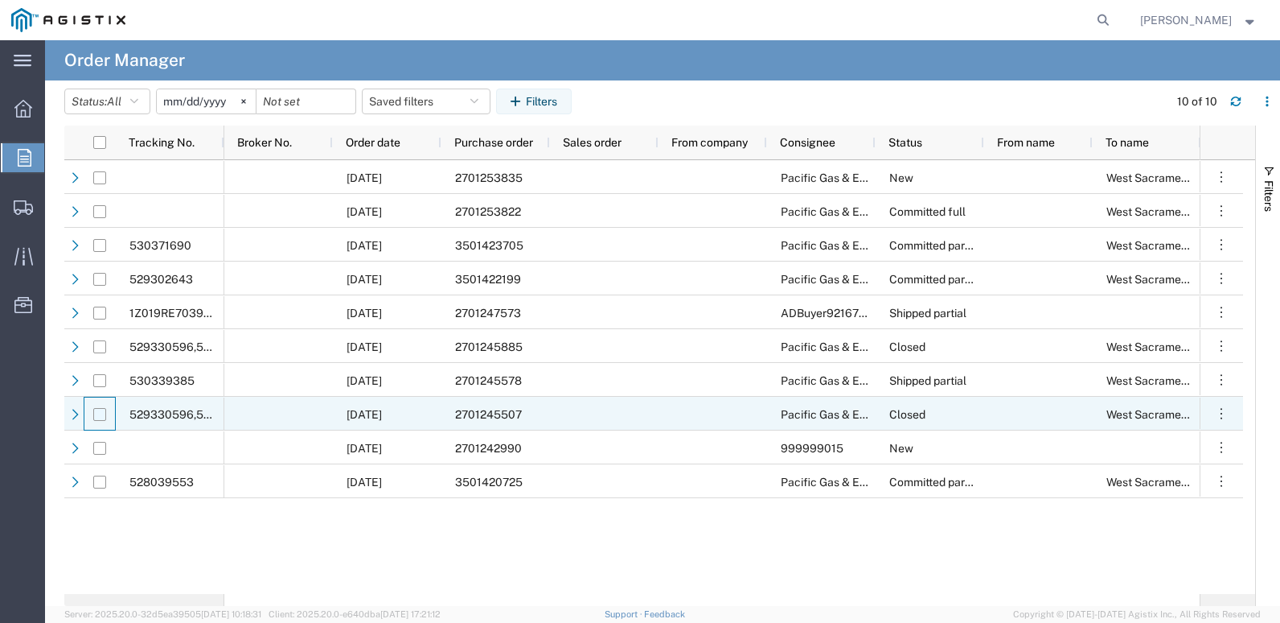
click at [99, 415] on input "Press Space to toggle row selection (unchecked)" at bounding box center [99, 414] width 13 height 13
checkbox input "true"
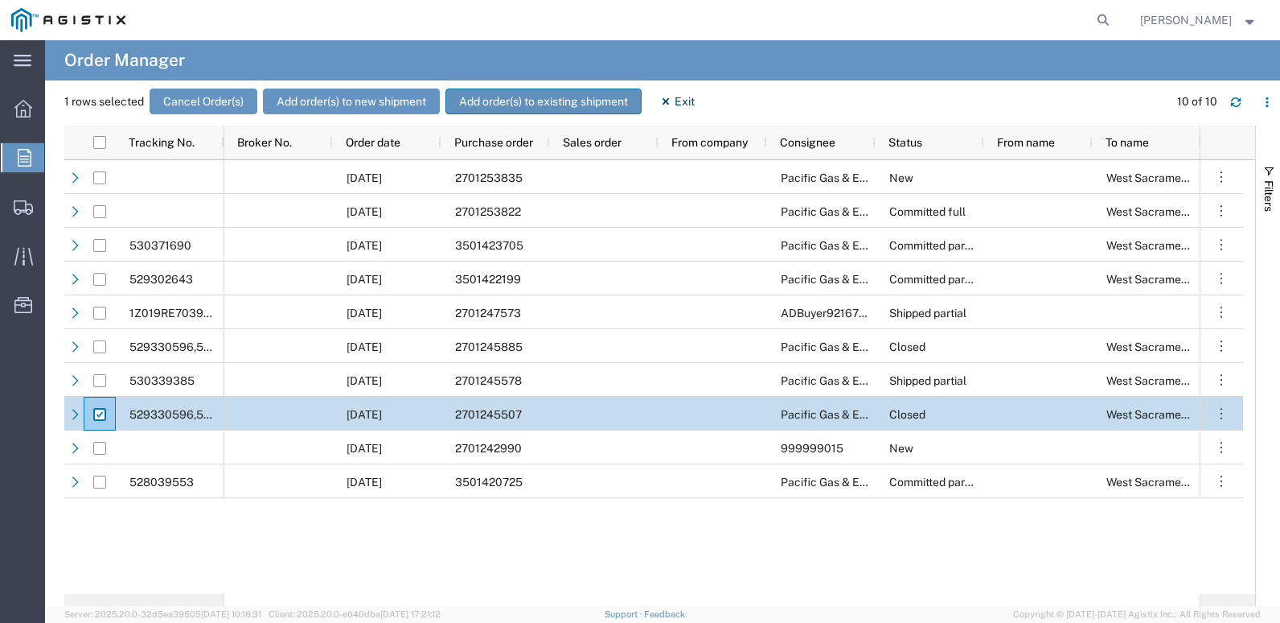
click at [553, 94] on button "Add order(s) to existing shipment" at bounding box center [544, 101] width 196 height 26
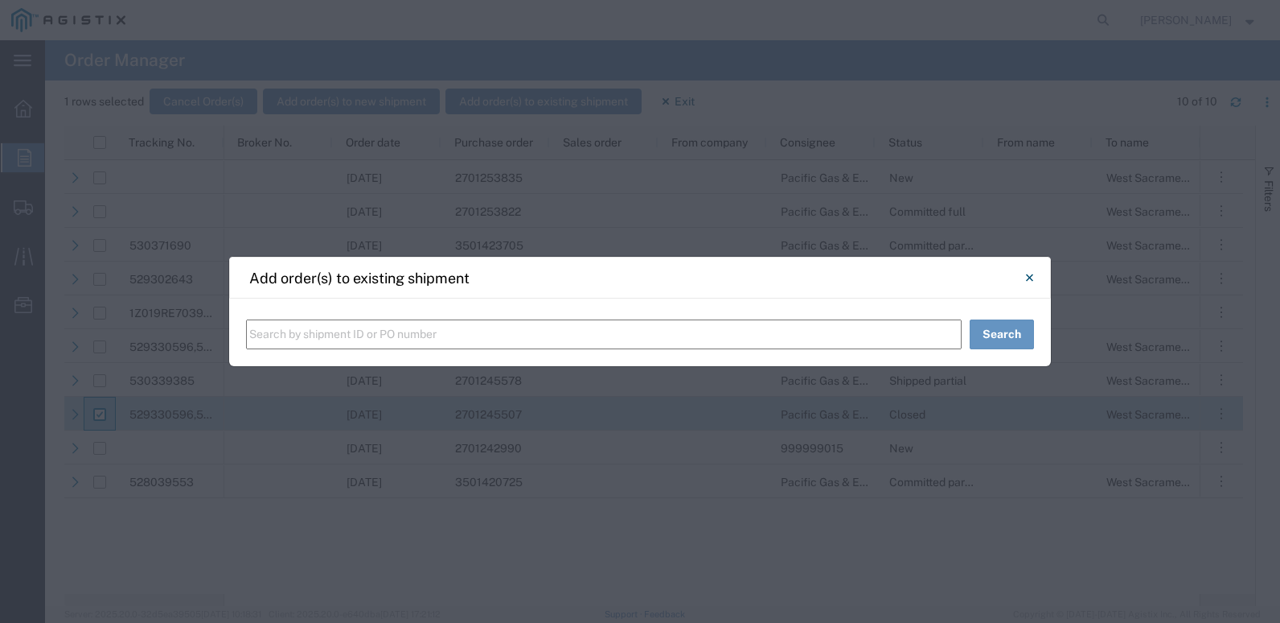
click at [282, 324] on input "text" at bounding box center [604, 334] width 716 height 30
type input "57071850"
click at [951, 335] on button "Search" at bounding box center [1002, 334] width 64 height 30
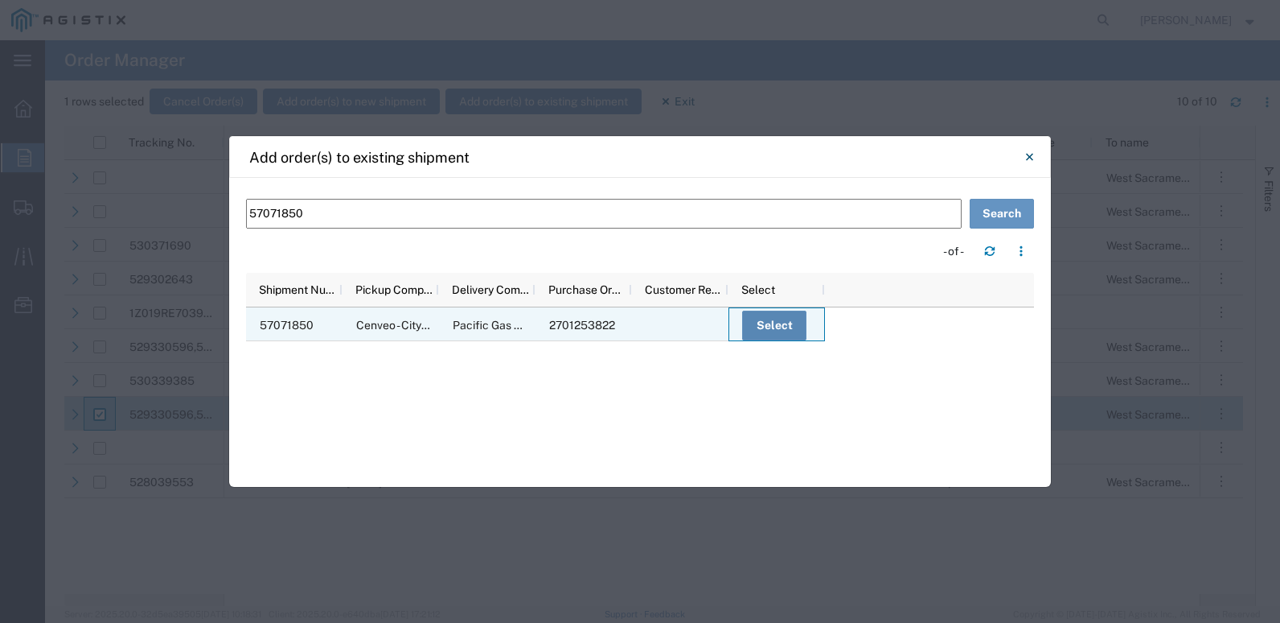
click at [780, 325] on button "Select" at bounding box center [774, 325] width 64 height 30
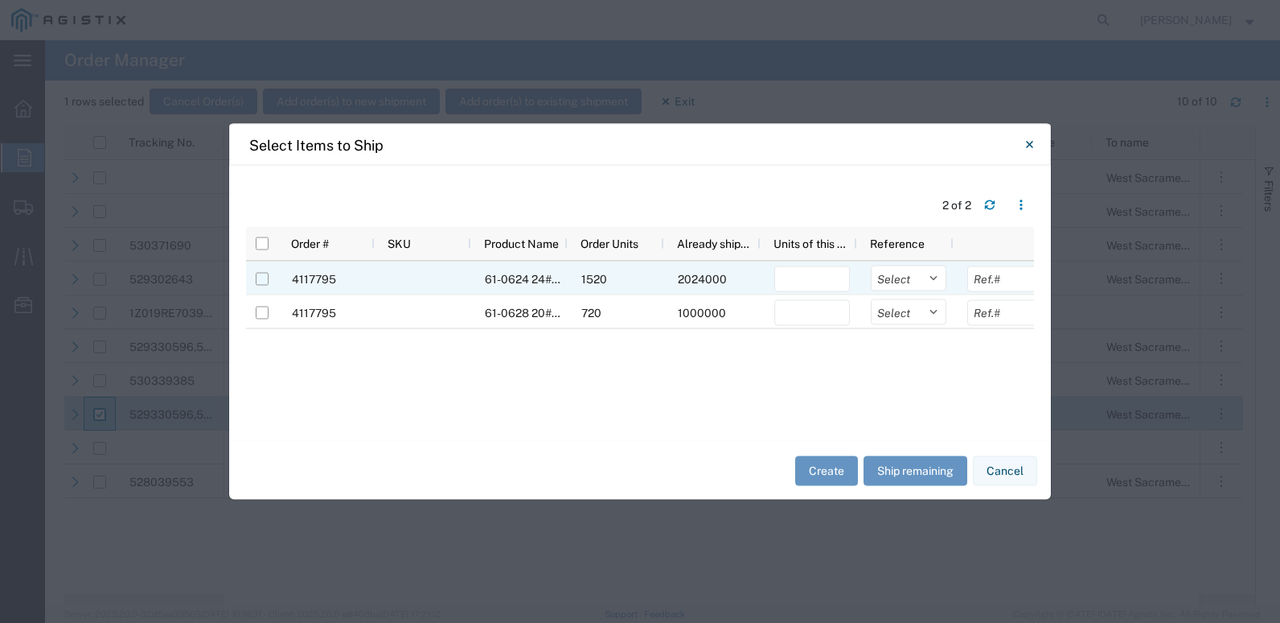
click at [266, 279] on input "Press Space to toggle row selection (unchecked)" at bounding box center [262, 279] width 13 height 13
checkbox input "true"
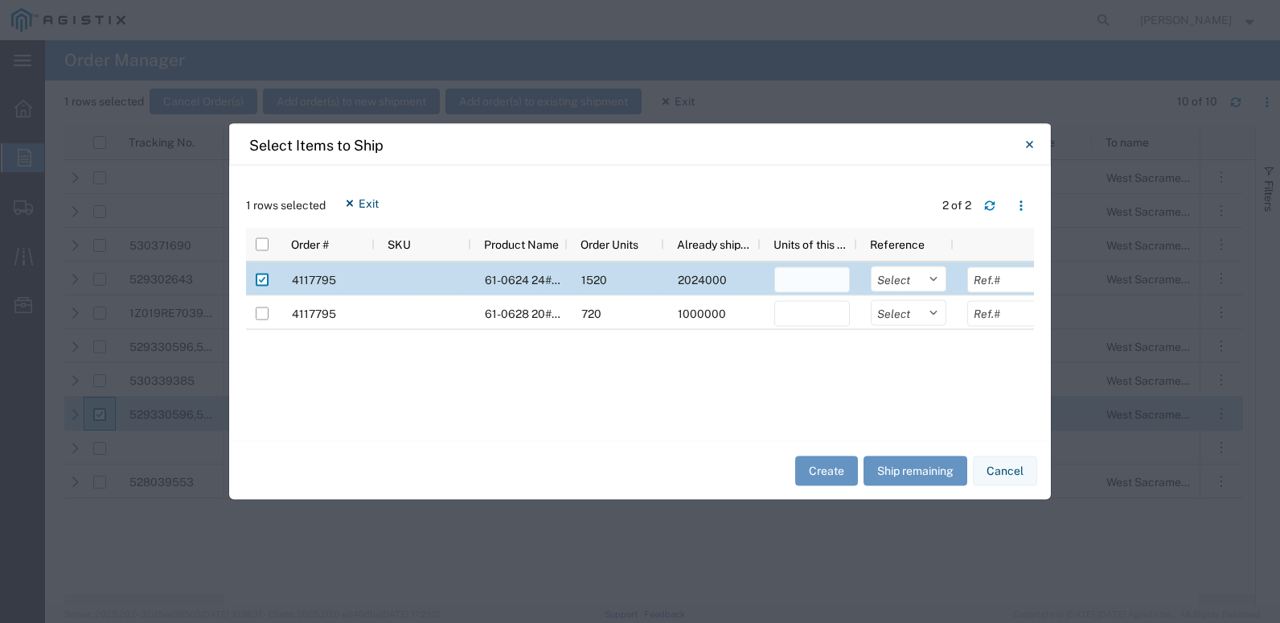
drag, startPoint x: 820, startPoint y: 281, endPoint x: 843, endPoint y: 281, distance: 22.5
click at [820, 281] on input "number" at bounding box center [813, 280] width 76 height 26
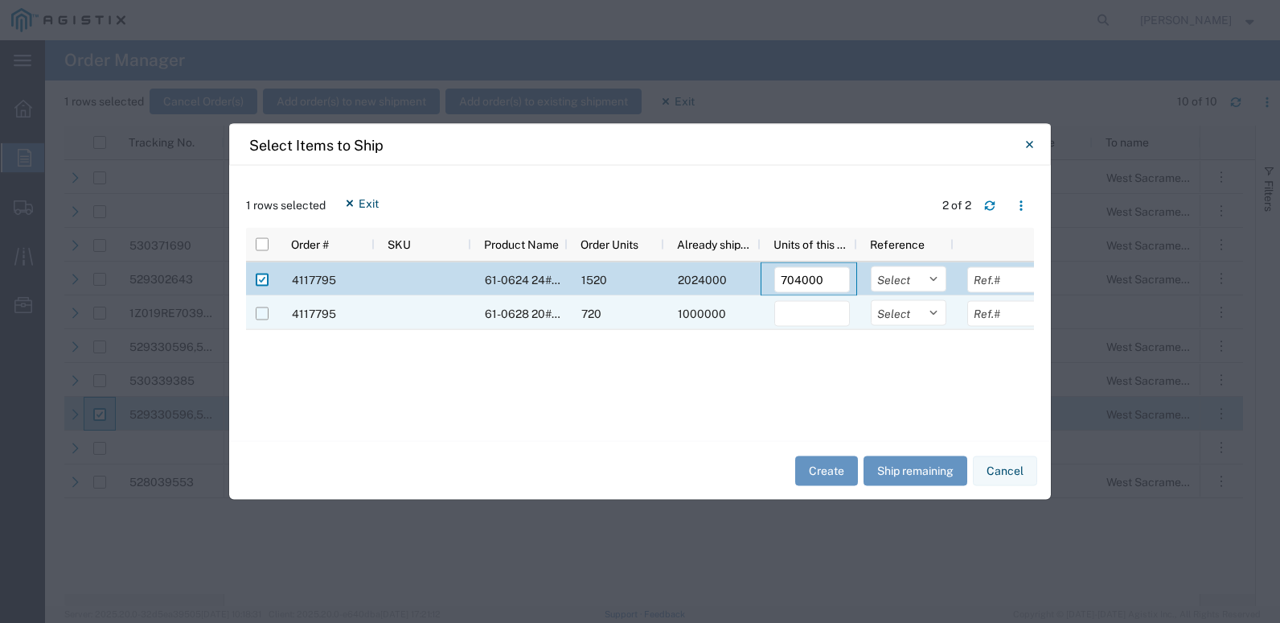
type input "704000"
click at [263, 315] on input "Press Space to toggle row selection (unchecked)" at bounding box center [262, 313] width 13 height 13
checkbox input "true"
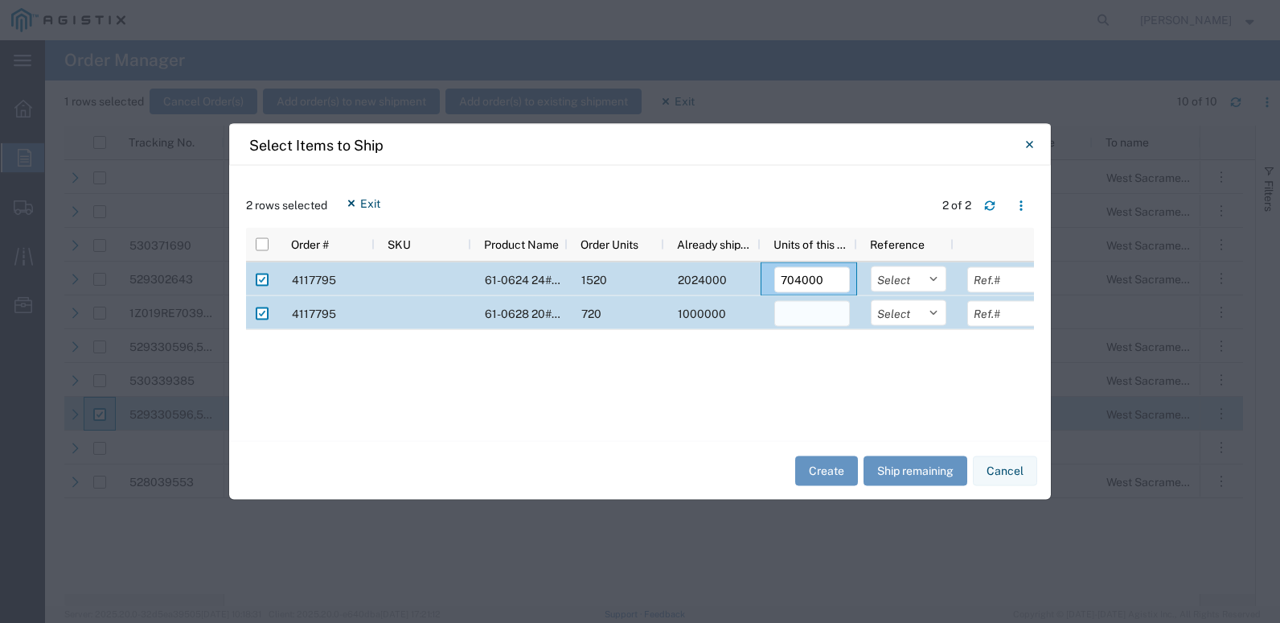
click at [804, 323] on input "number" at bounding box center [813, 314] width 76 height 26
type input "500000"
click at [816, 454] on button "Create" at bounding box center [826, 470] width 63 height 30
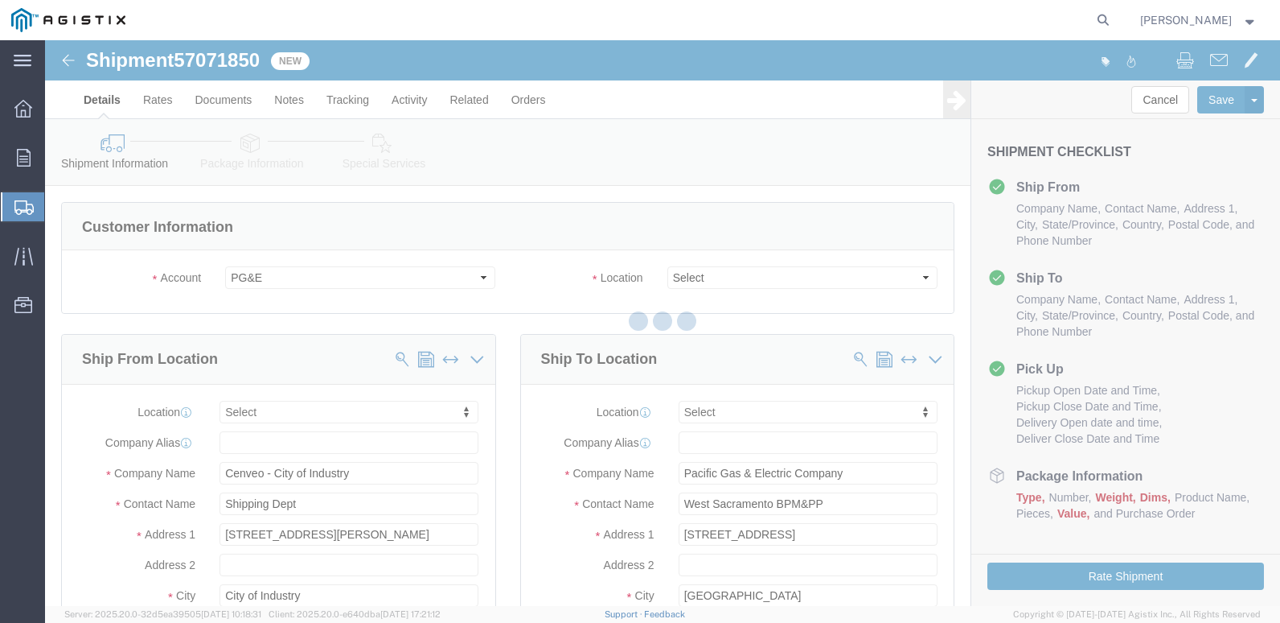
select select
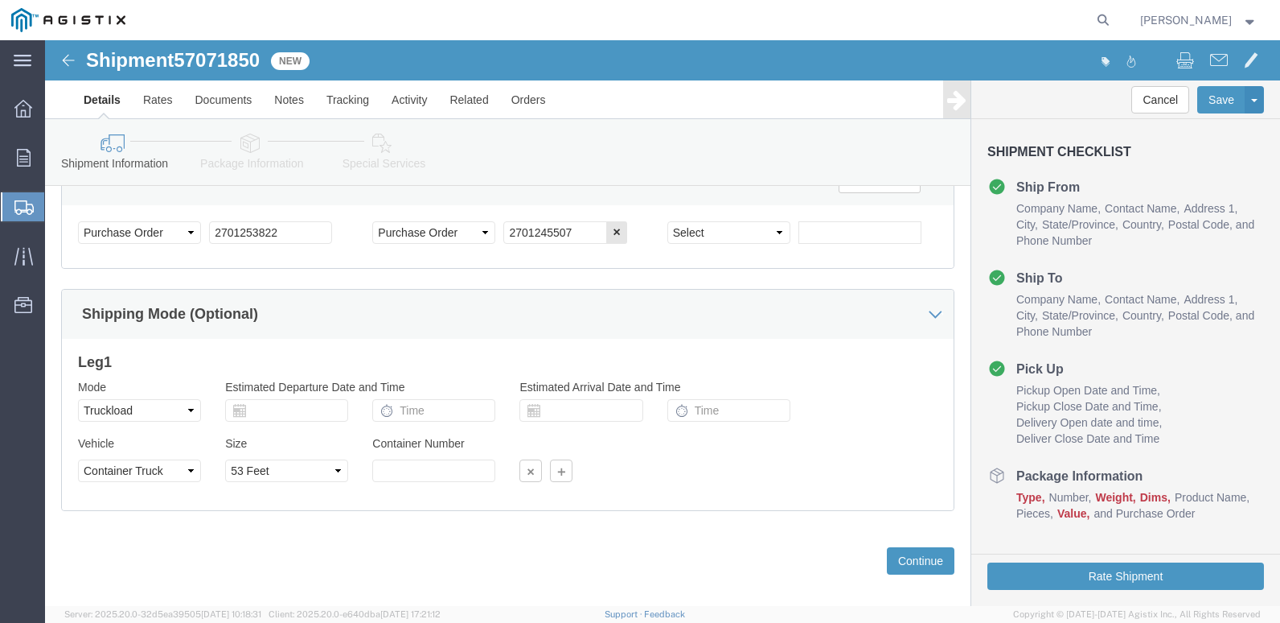
scroll to position [961, 0]
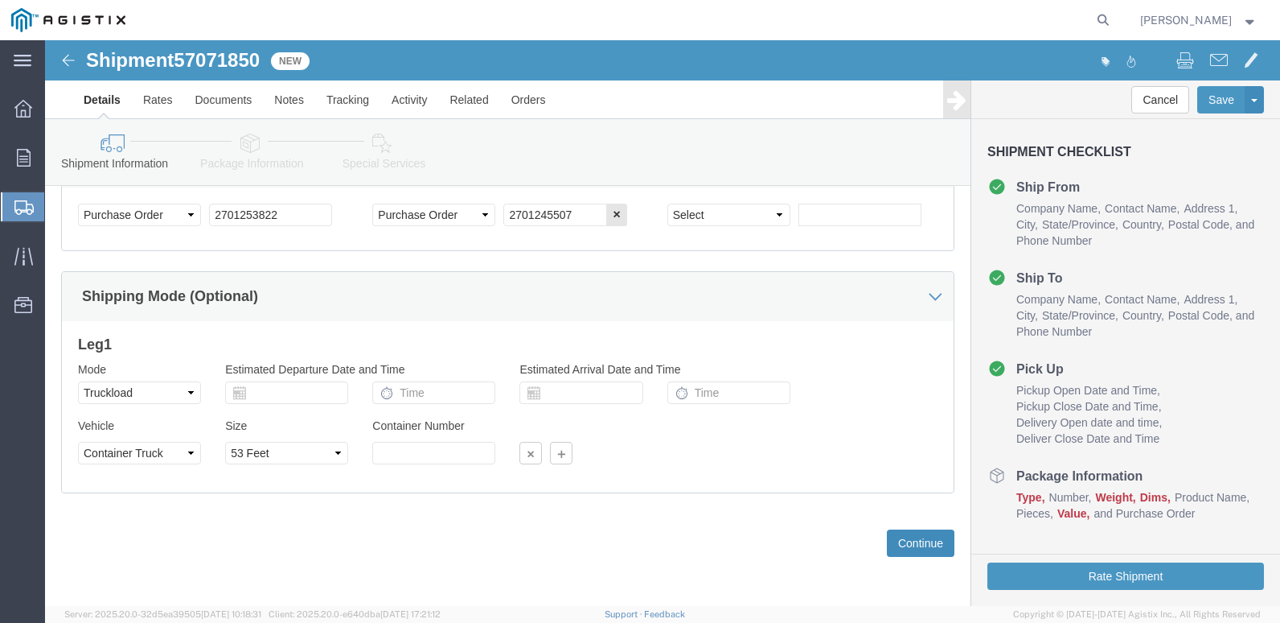
click button "Continue"
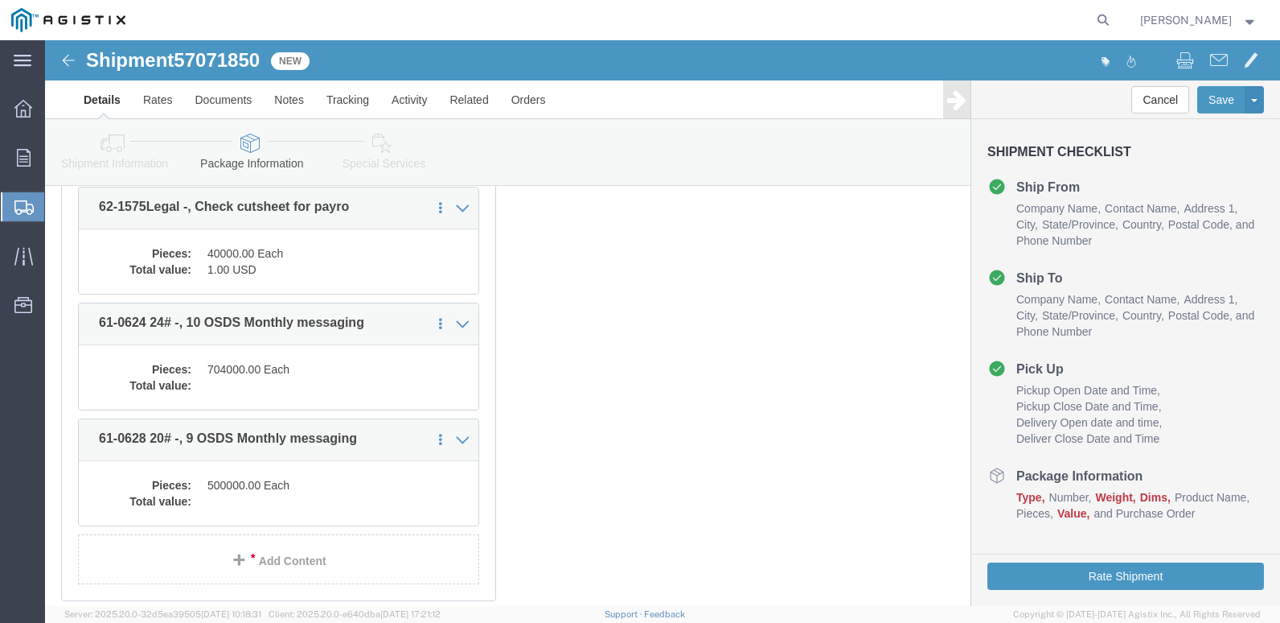
scroll to position [402, 0]
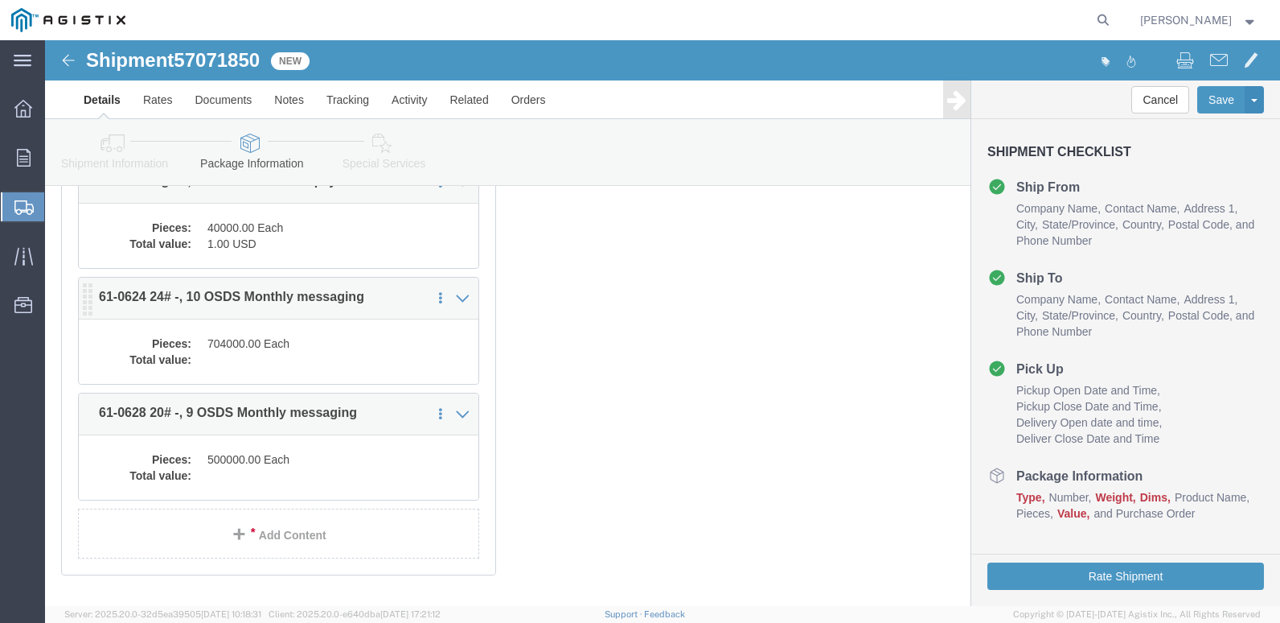
click dd "704000.00 Each"
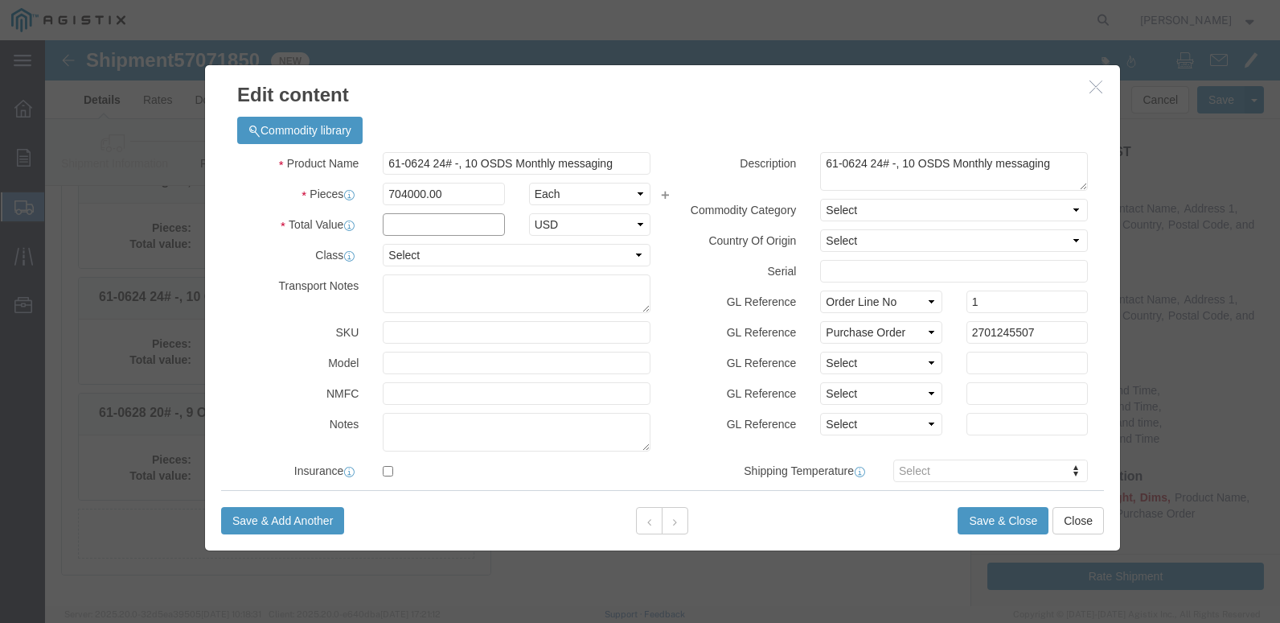
click input "text"
type input "1.00"
click select "Select 50 55 60 65 70 85 92.5 100 125 175 250 300 400"
select select "70"
click select "Select 50 55 60 65 70 85 92.5 100 125 175 250 300 400"
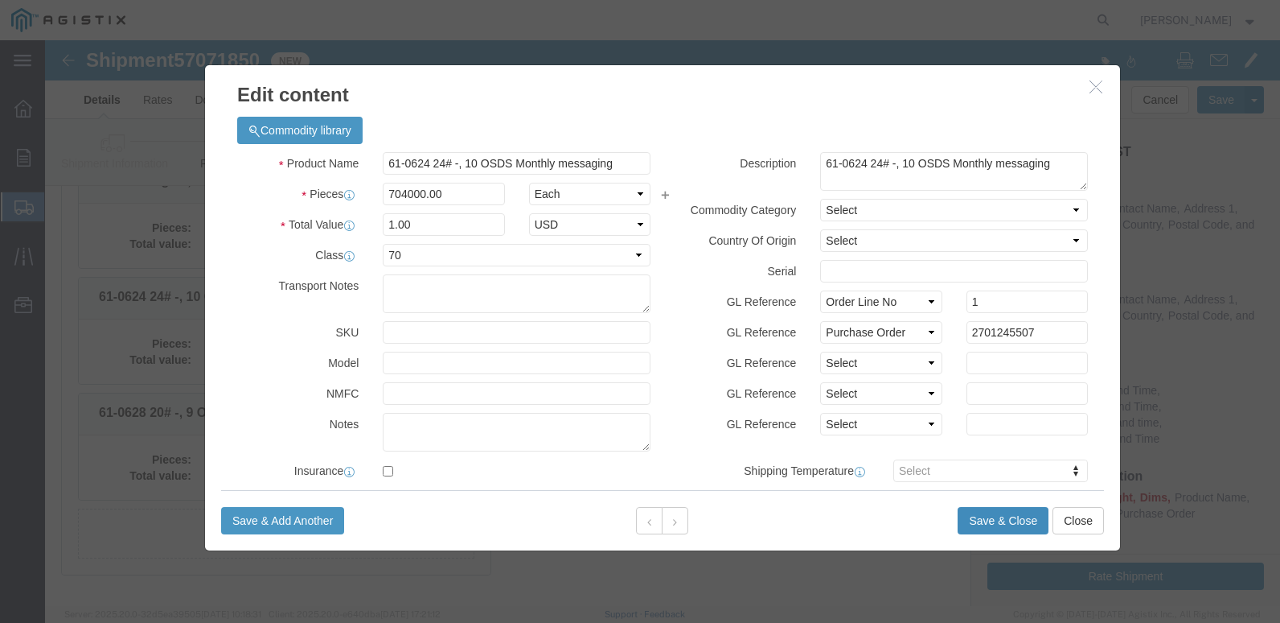
click button "Save & Close"
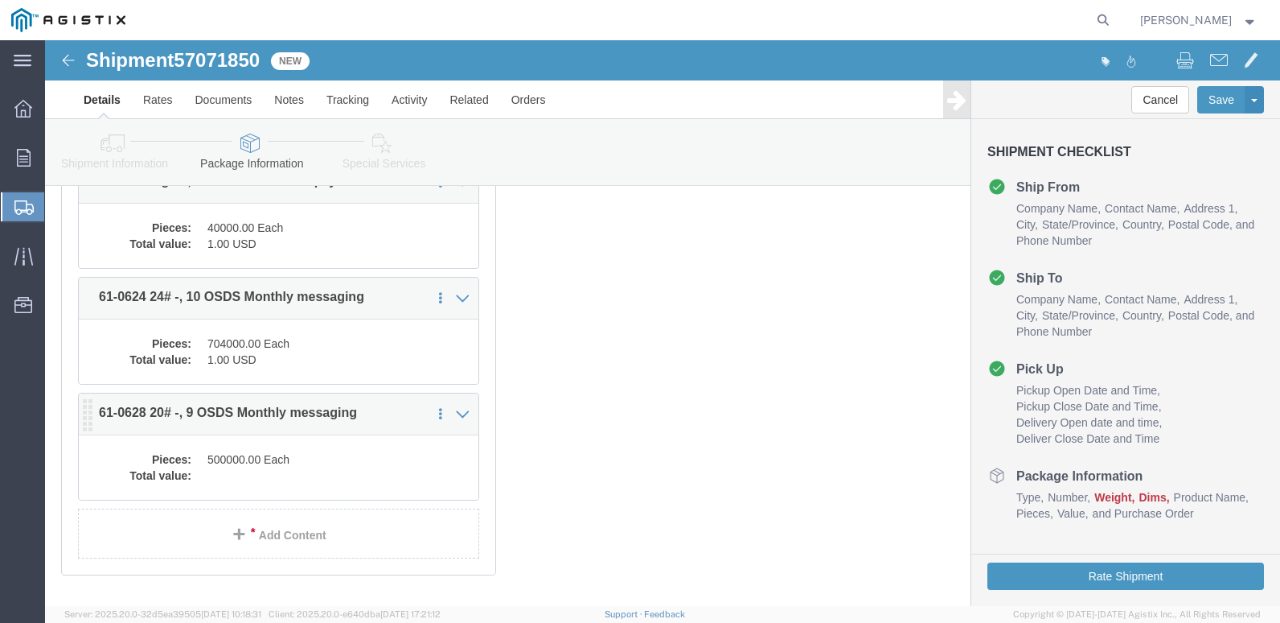
click dd "500000.00 Each"
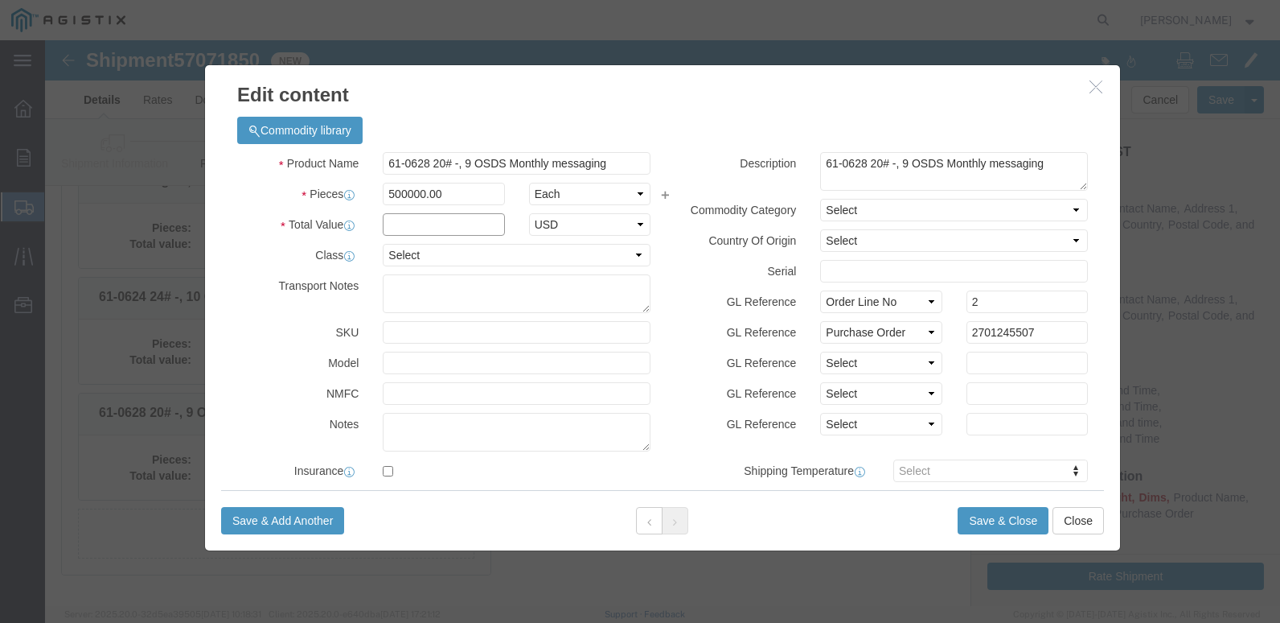
click input "text"
type input "1.00"
click select "Select 50 55 60 65 70 85 92.5 100 125 175 250 300 400"
select select "70"
click select "Select 50 55 60 65 70 85 92.5 100 125 175 250 300 400"
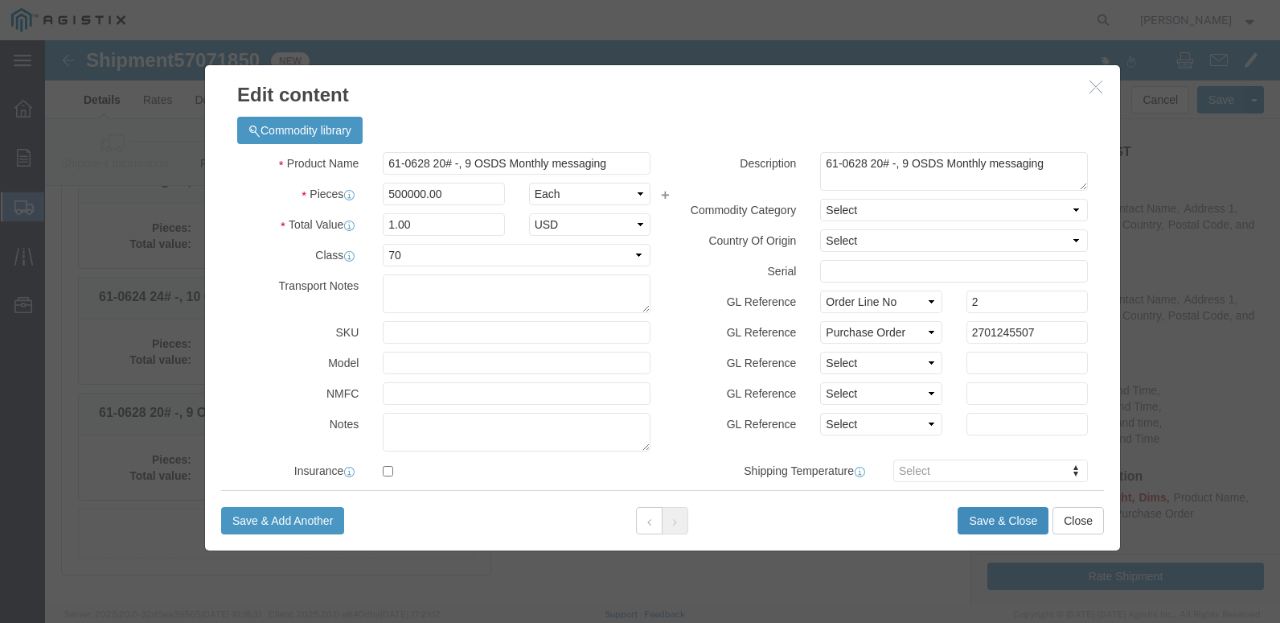
click button "Save & Close"
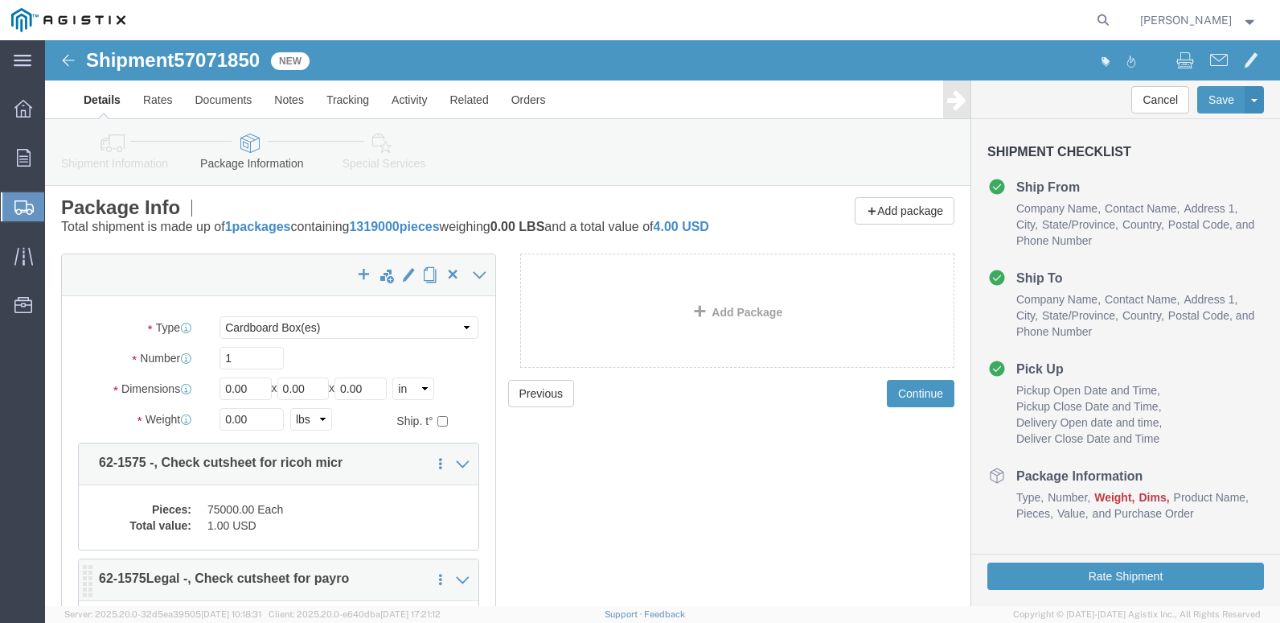
scroll to position [0, 0]
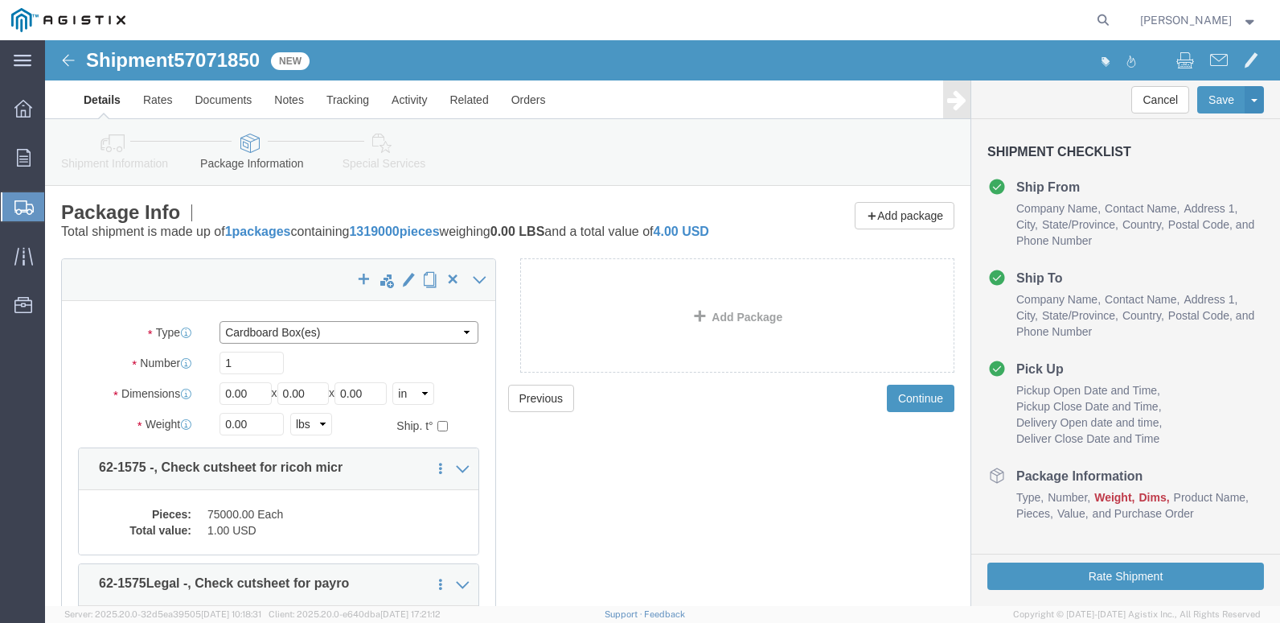
click select "Select Bulk Bundle(s) Cardboard Box(es) Carton(s) Crate(s) Drum(s) (Fiberboard)…"
select select "PSNS"
click select "Select Bulk Bundle(s) Cardboard Box(es) Carton(s) Crate(s) Drum(s) (Fiberboard)…"
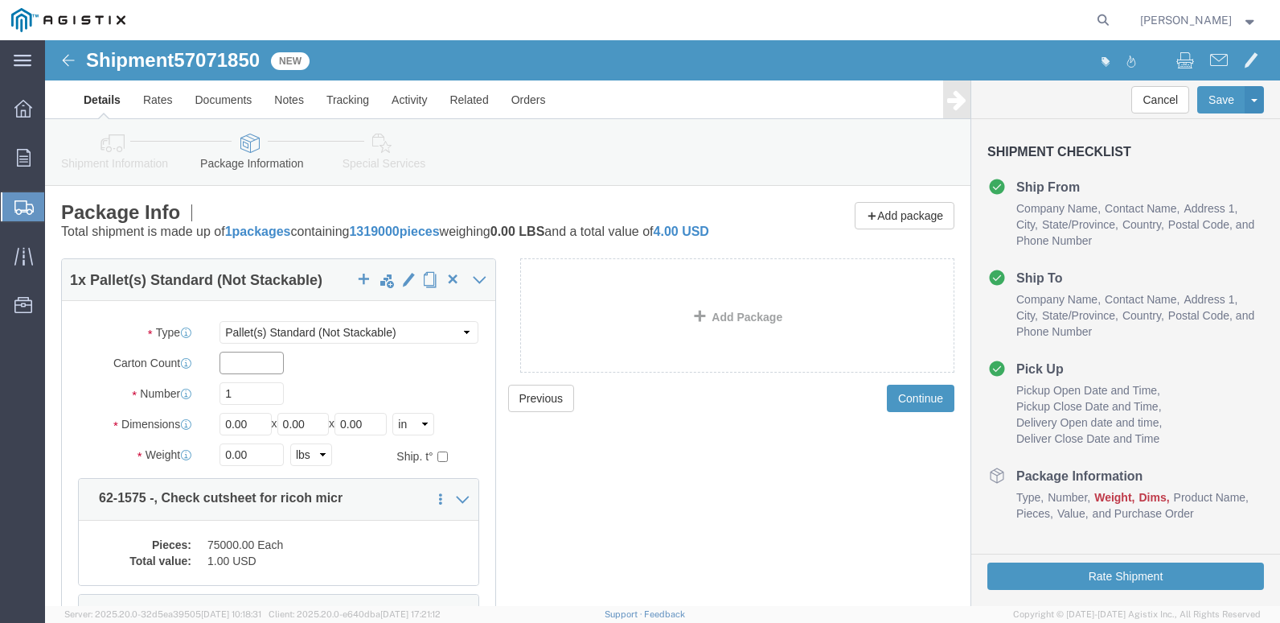
drag, startPoint x: 194, startPoint y: 337, endPoint x: 327, endPoint y: 366, distance: 135.8
click input "text"
type input "566"
click input "1"
type input "115"
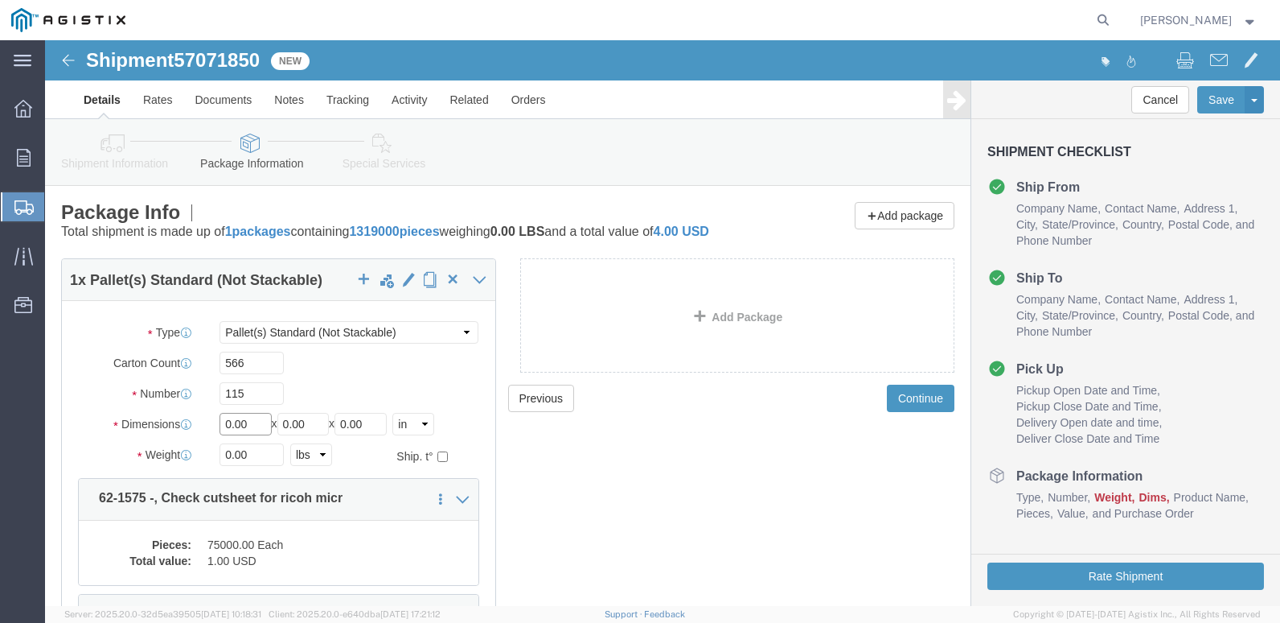
click input "0.00"
type input "0"
type input "48"
click input "0.00"
type input "0"
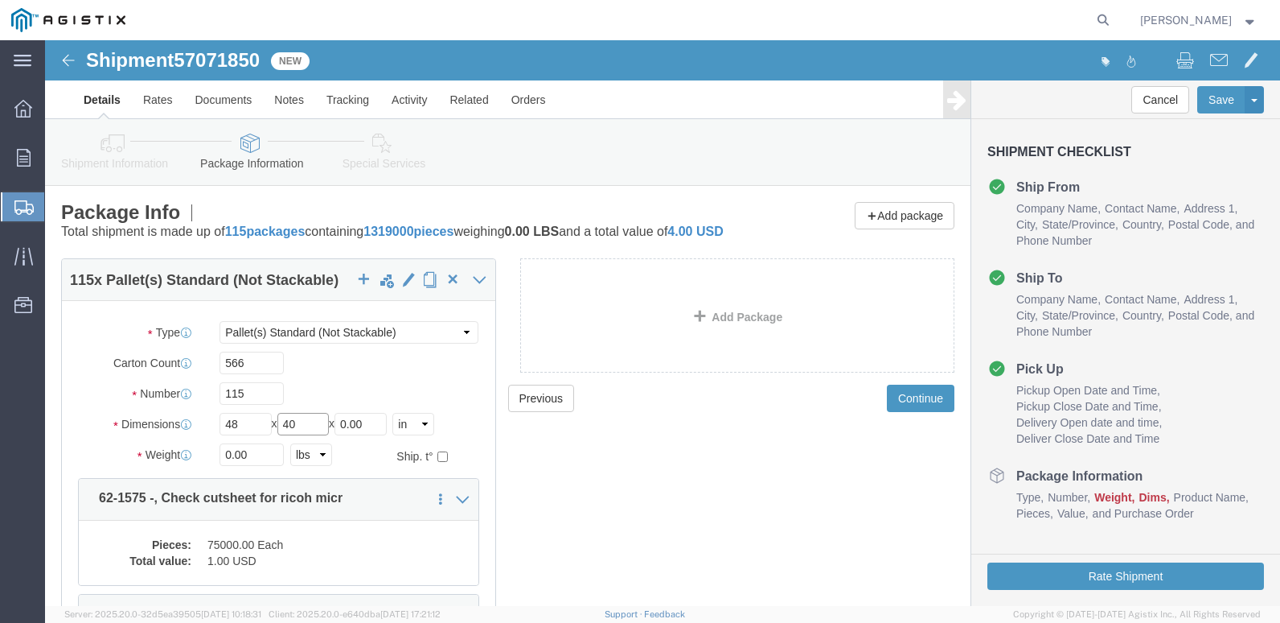
type input "40"
click input "0.00"
type input "0"
type input "52"
click input "0.00"
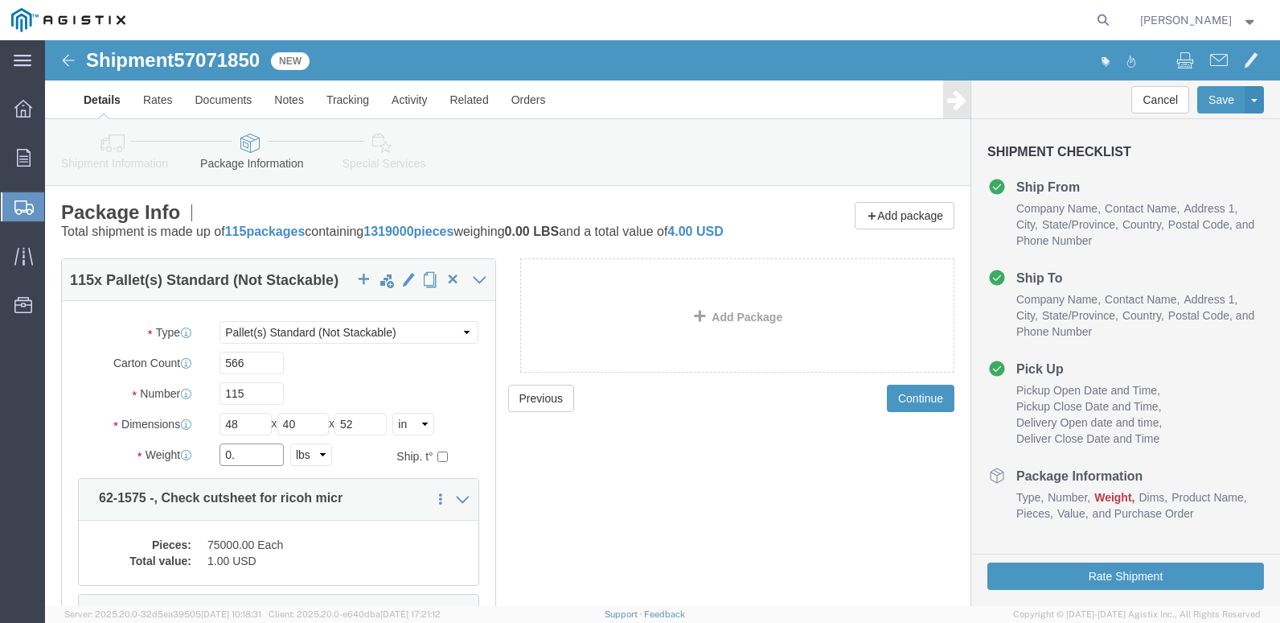
type input "0"
type input "14896"
click input "115"
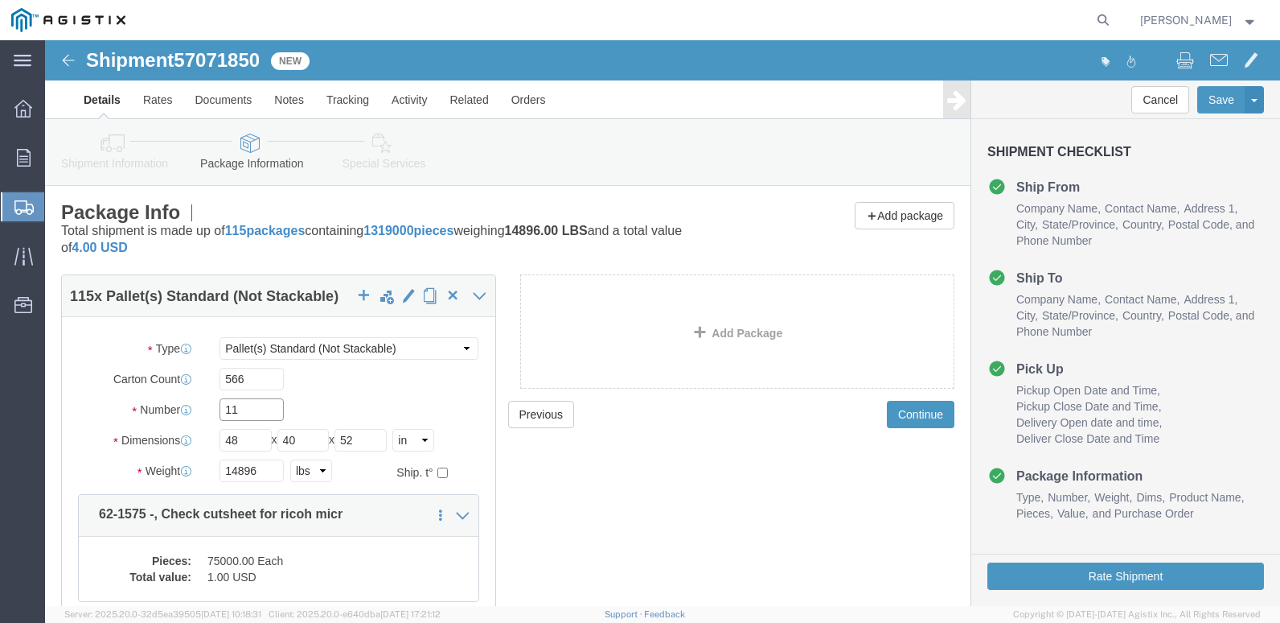
type input "1"
type input "15"
click button "Rate Shipment"
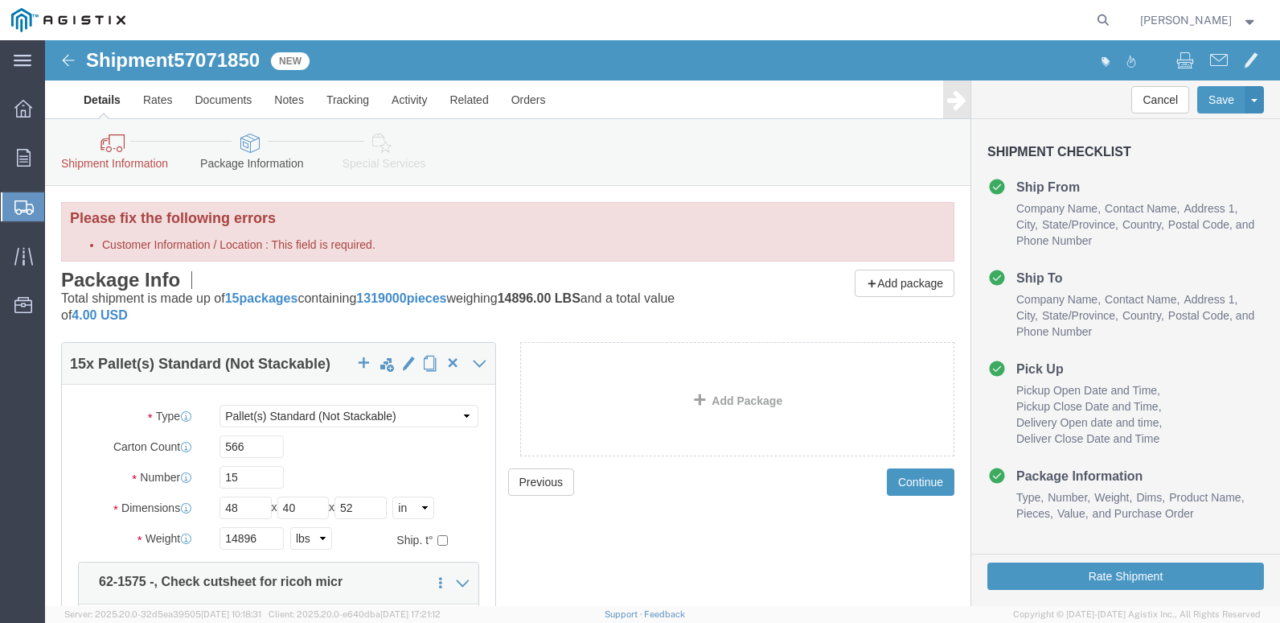
click link "Shipment Information"
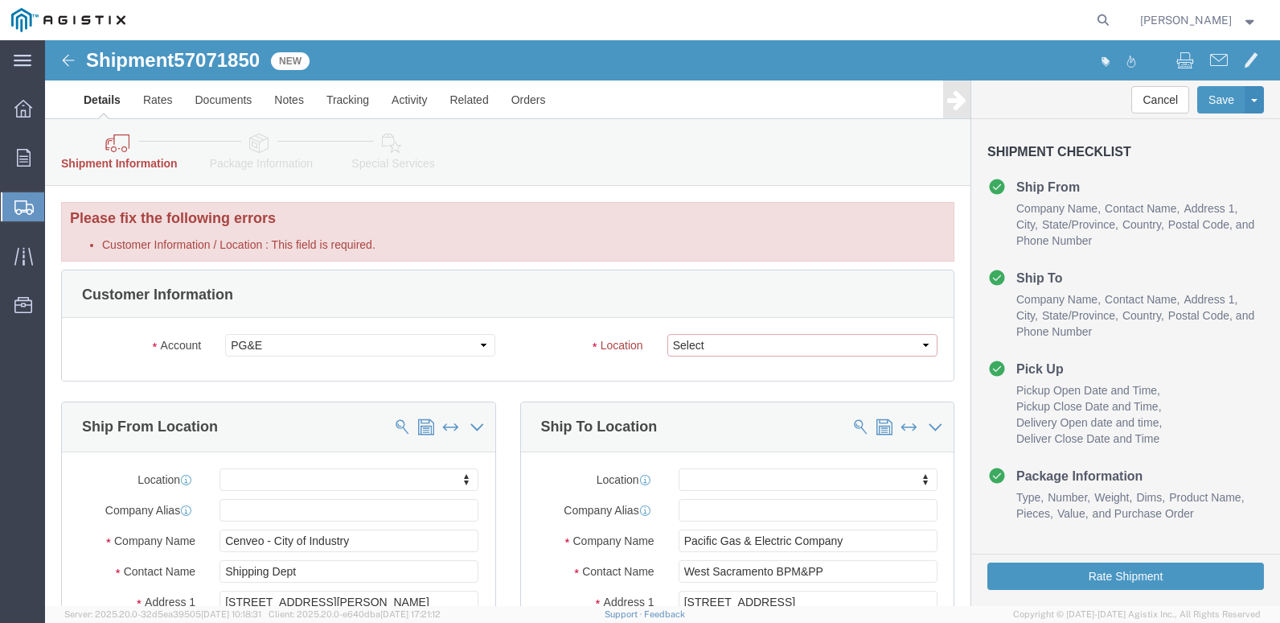
click select "Select All Others [GEOGRAPHIC_DATA] [GEOGRAPHIC_DATA] [GEOGRAPHIC_DATA] [GEOGRA…"
select select "23082"
click select "Select All Others [GEOGRAPHIC_DATA] [GEOGRAPHIC_DATA] [GEOGRAPHIC_DATA] [GEOGRA…"
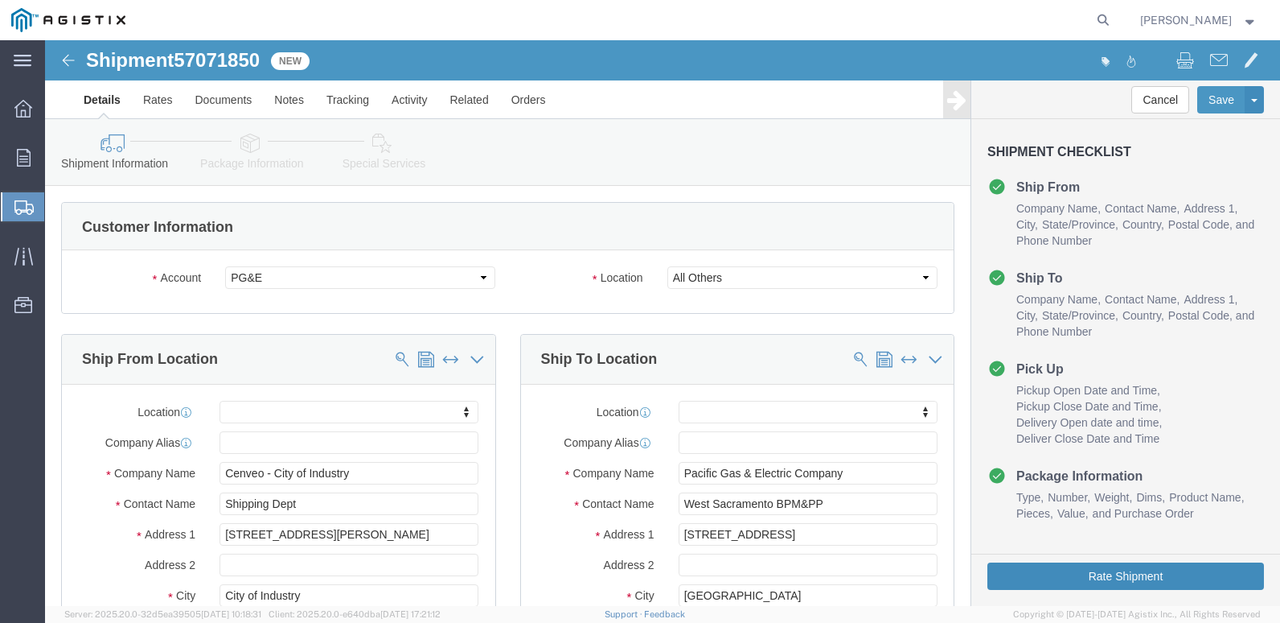
click button "Rate Shipment"
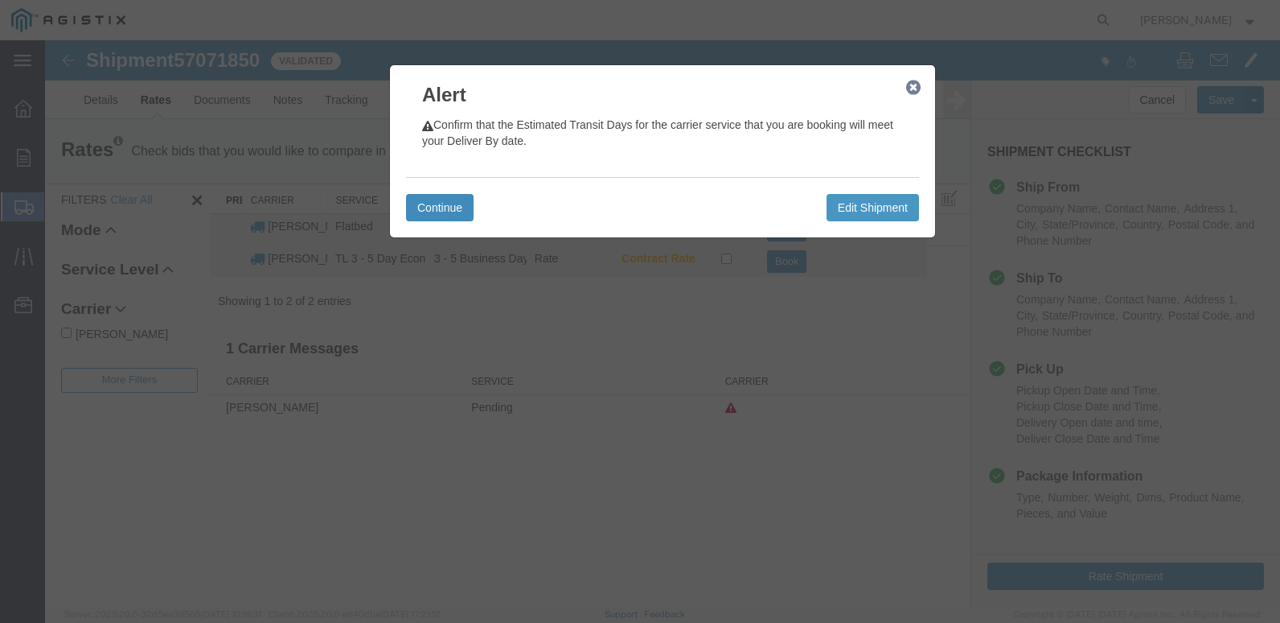
click at [444, 199] on button "Continue" at bounding box center [440, 207] width 68 height 27
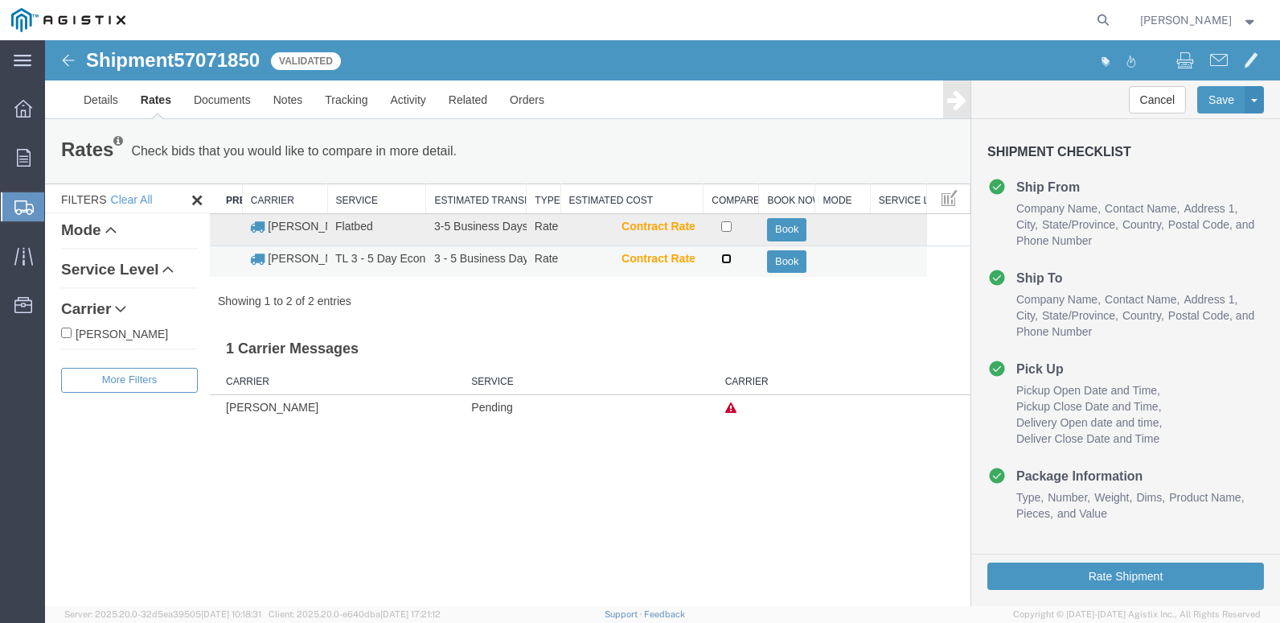
click at [728, 261] on input "checkbox" at bounding box center [726, 258] width 10 height 10
checkbox input "true"
click at [787, 261] on button "Book" at bounding box center [786, 261] width 39 height 23
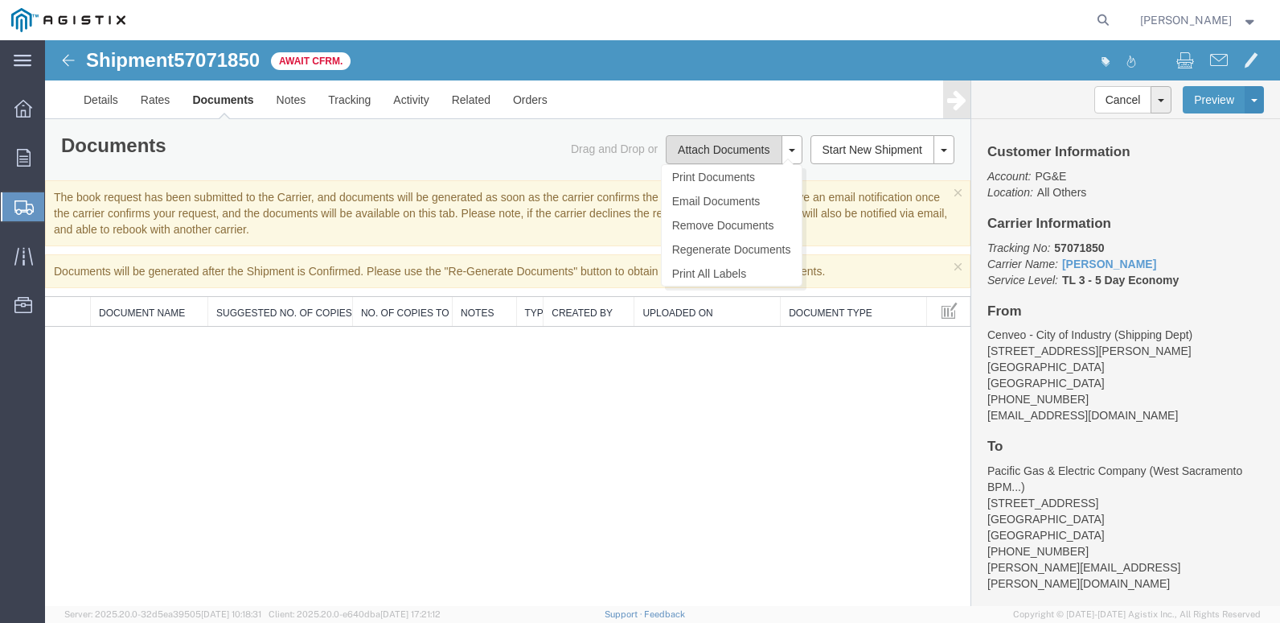
click at [735, 149] on button "Attach Documents" at bounding box center [724, 149] width 116 height 29
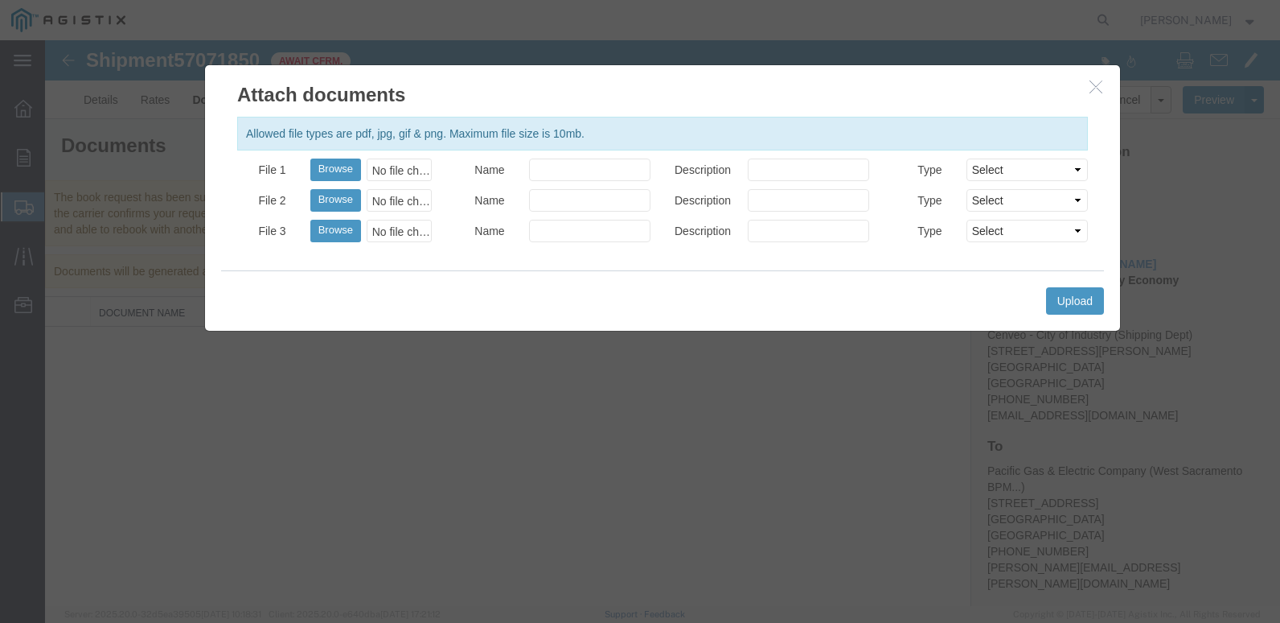
click at [951, 88] on icon "button" at bounding box center [1096, 87] width 13 height 14
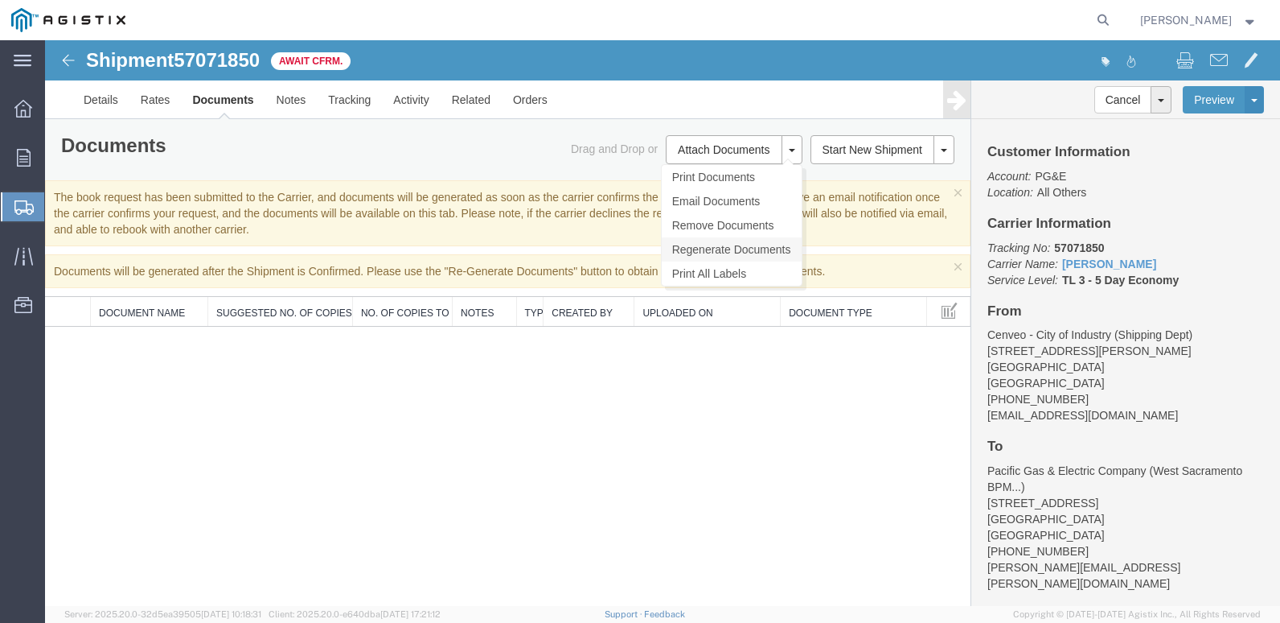
click at [738, 249] on link "Regenerate Documents" at bounding box center [732, 249] width 140 height 24
